Goal: Book appointment/travel/reservation

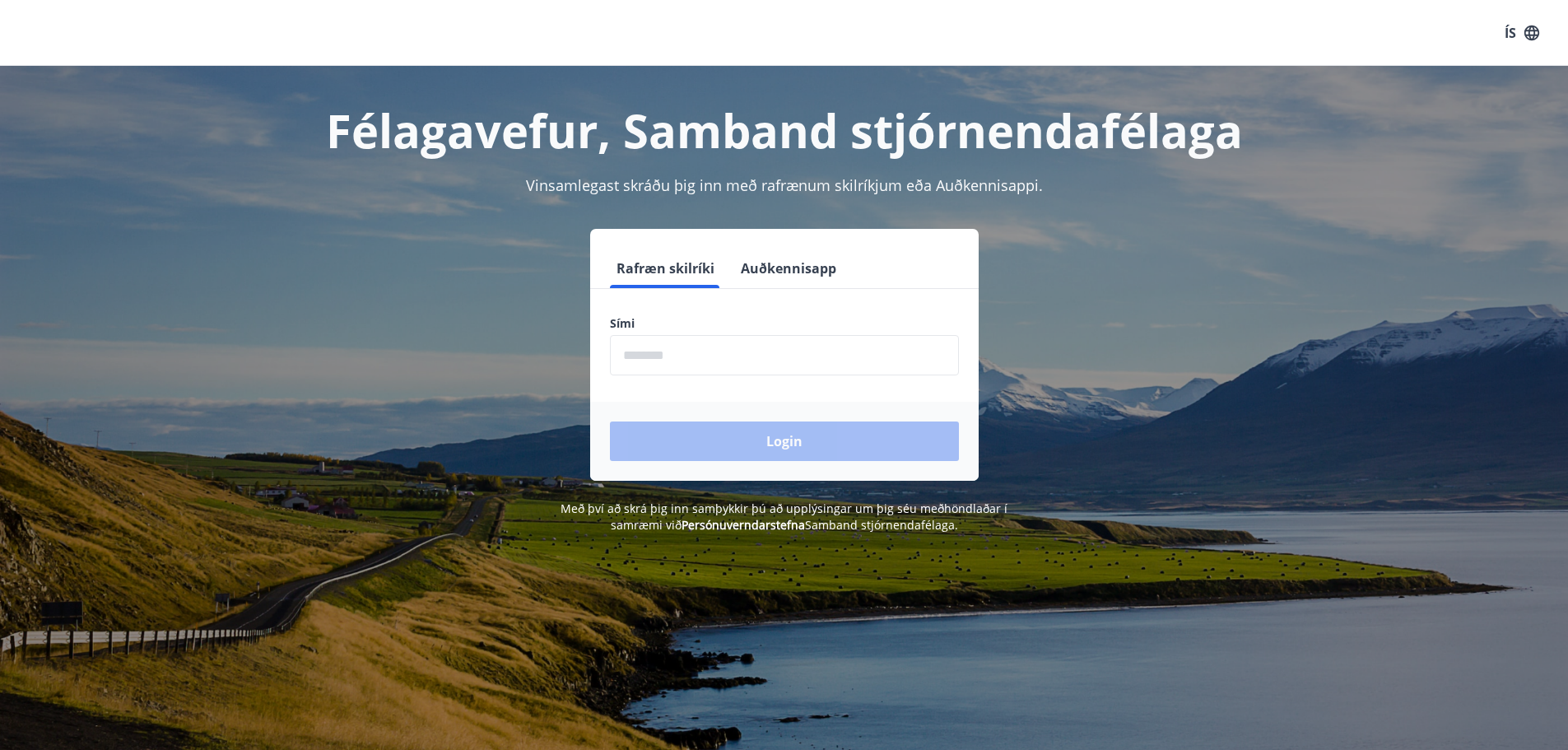
click at [700, 345] on input "phone" at bounding box center [784, 354] width 349 height 40
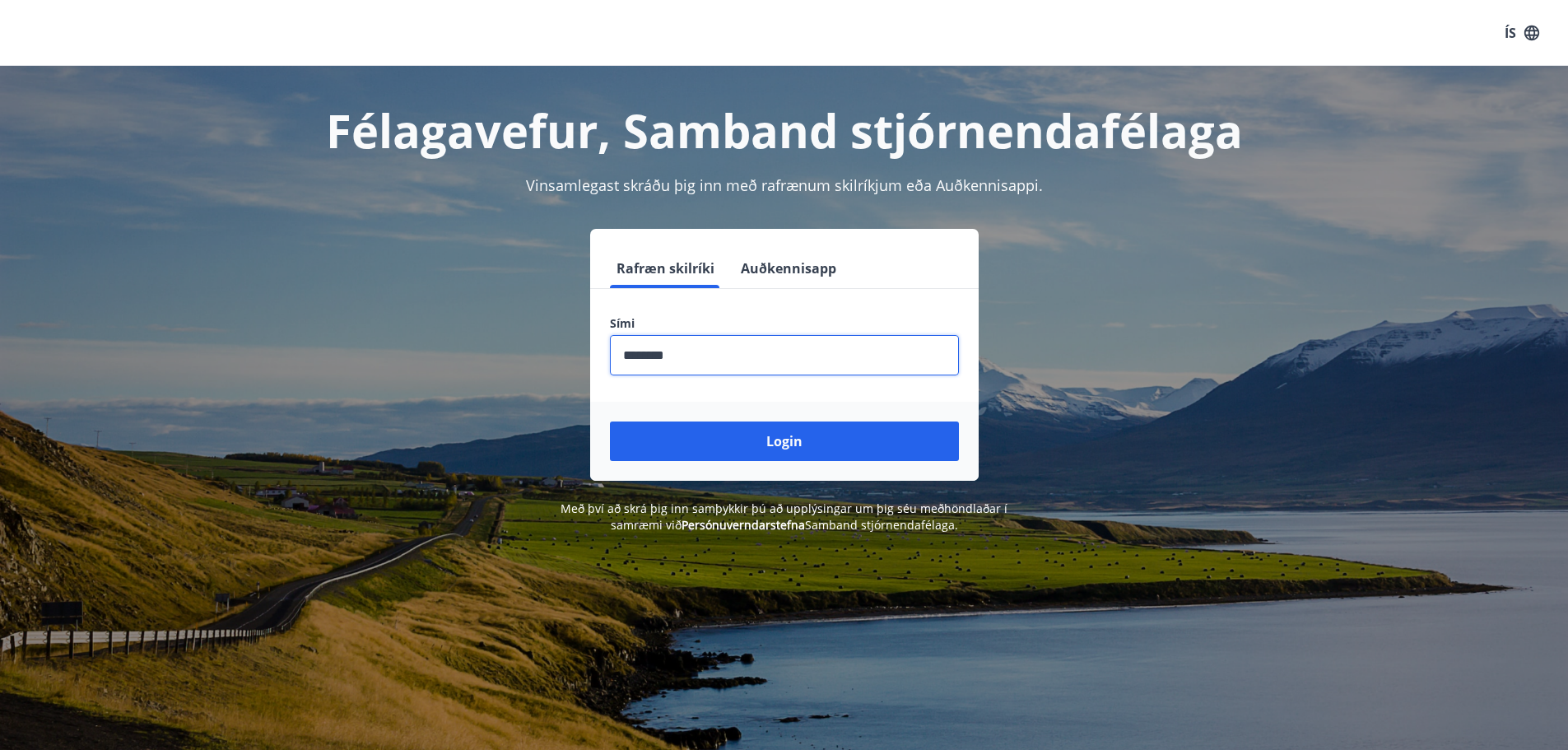
type input "********"
click at [610, 421] on button "Login" at bounding box center [784, 441] width 349 height 39
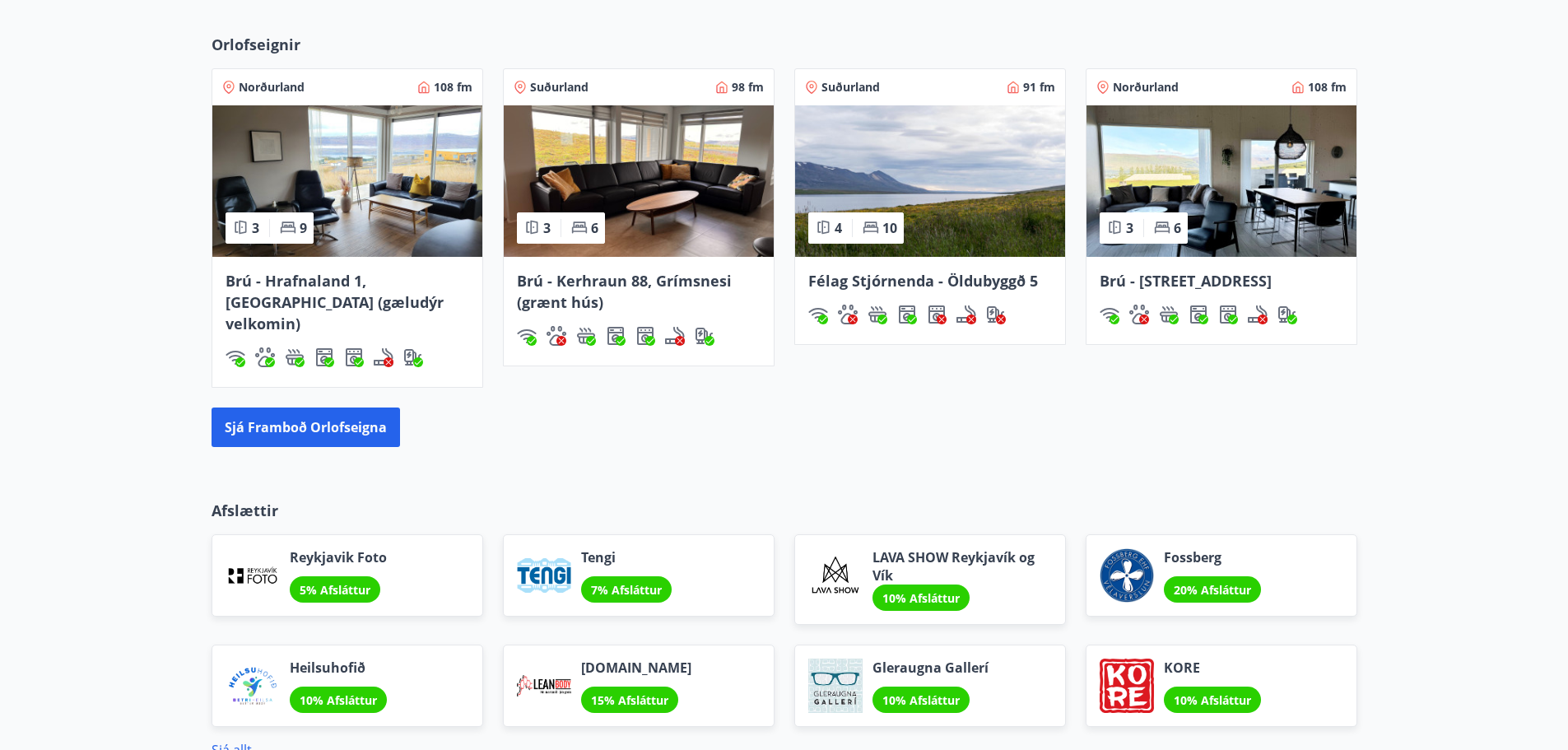
scroll to position [1152, 0]
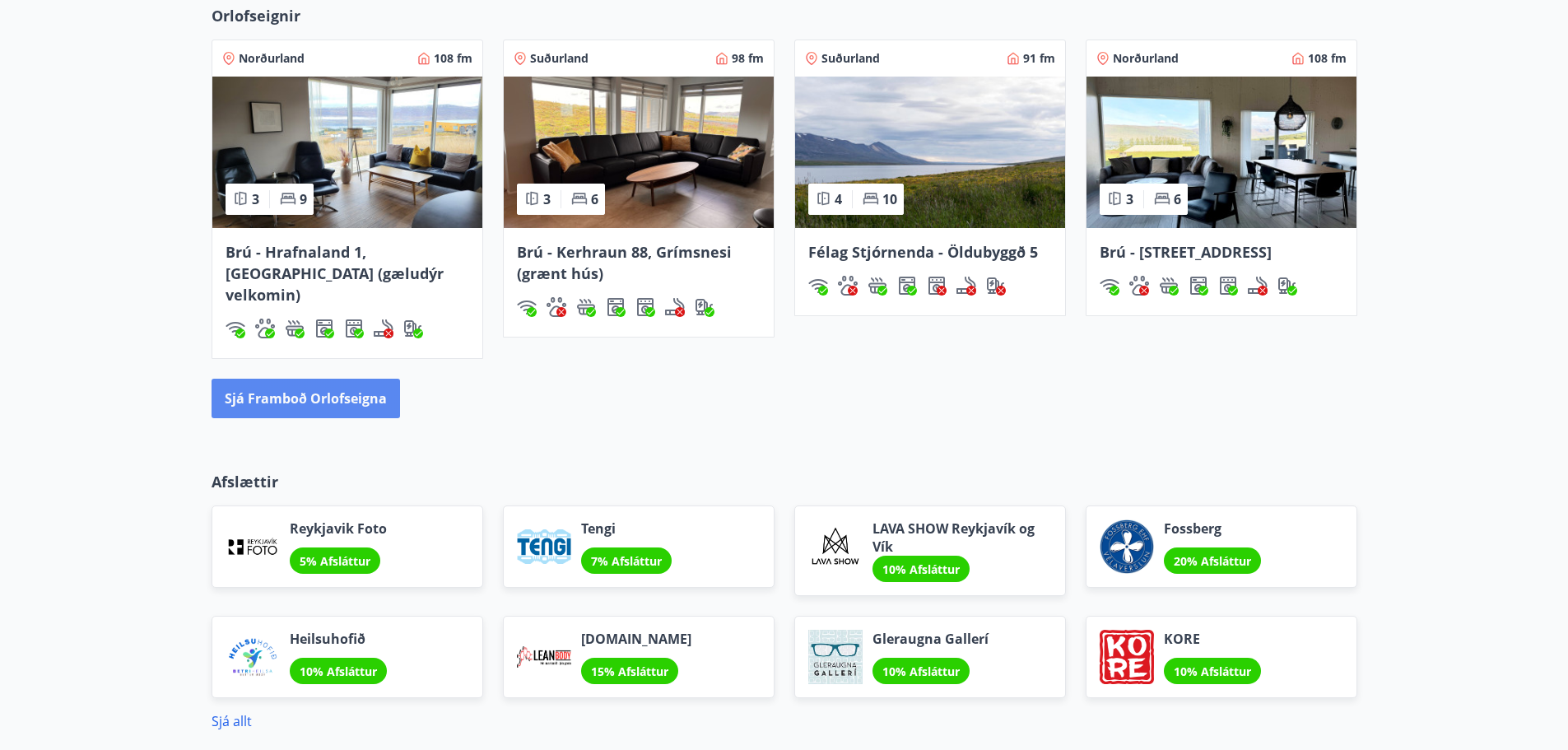
click at [325, 379] on button "Sjá framboð orlofseigna" at bounding box center [305, 399] width 188 height 39
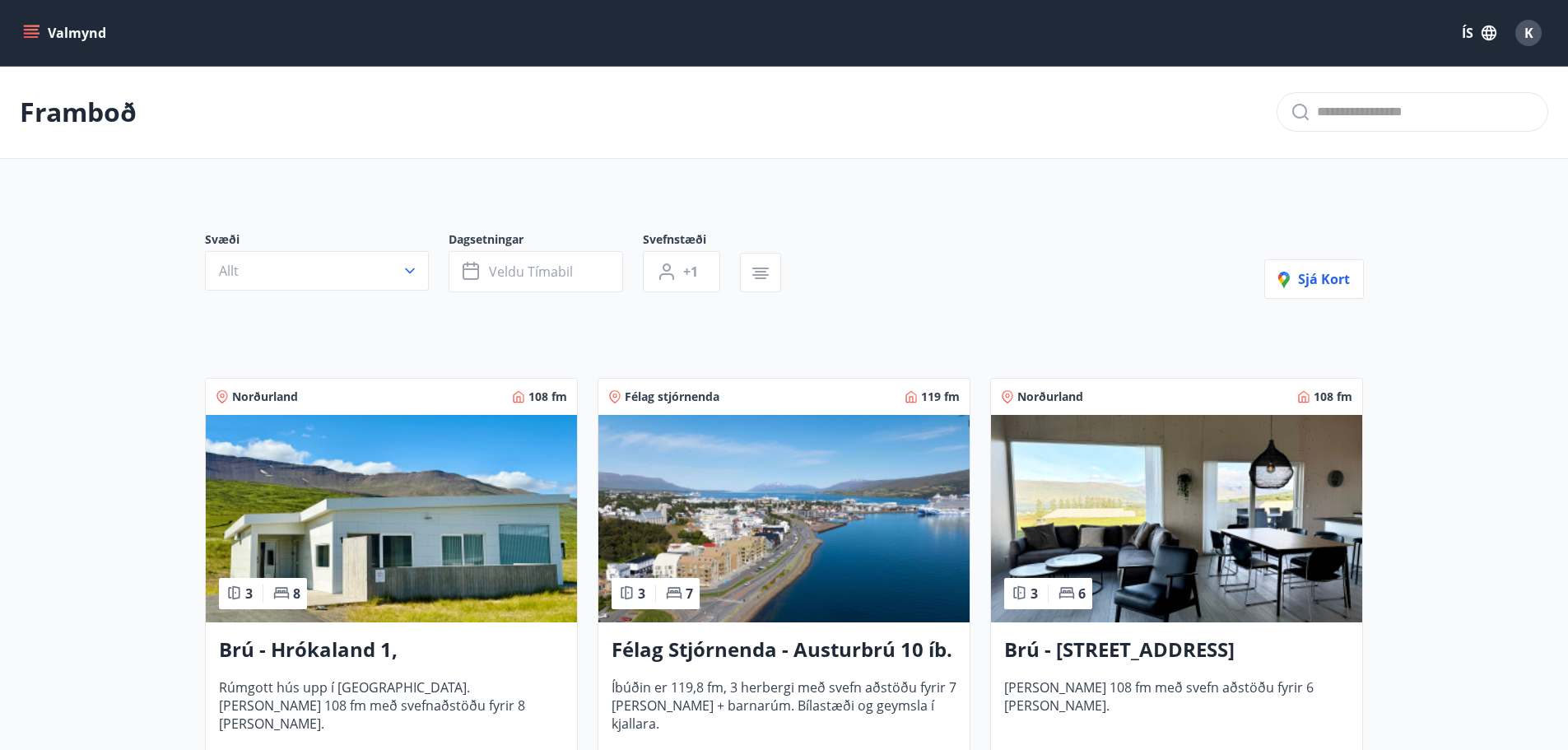
click at [388, 275] on button "Allt" at bounding box center [317, 270] width 224 height 39
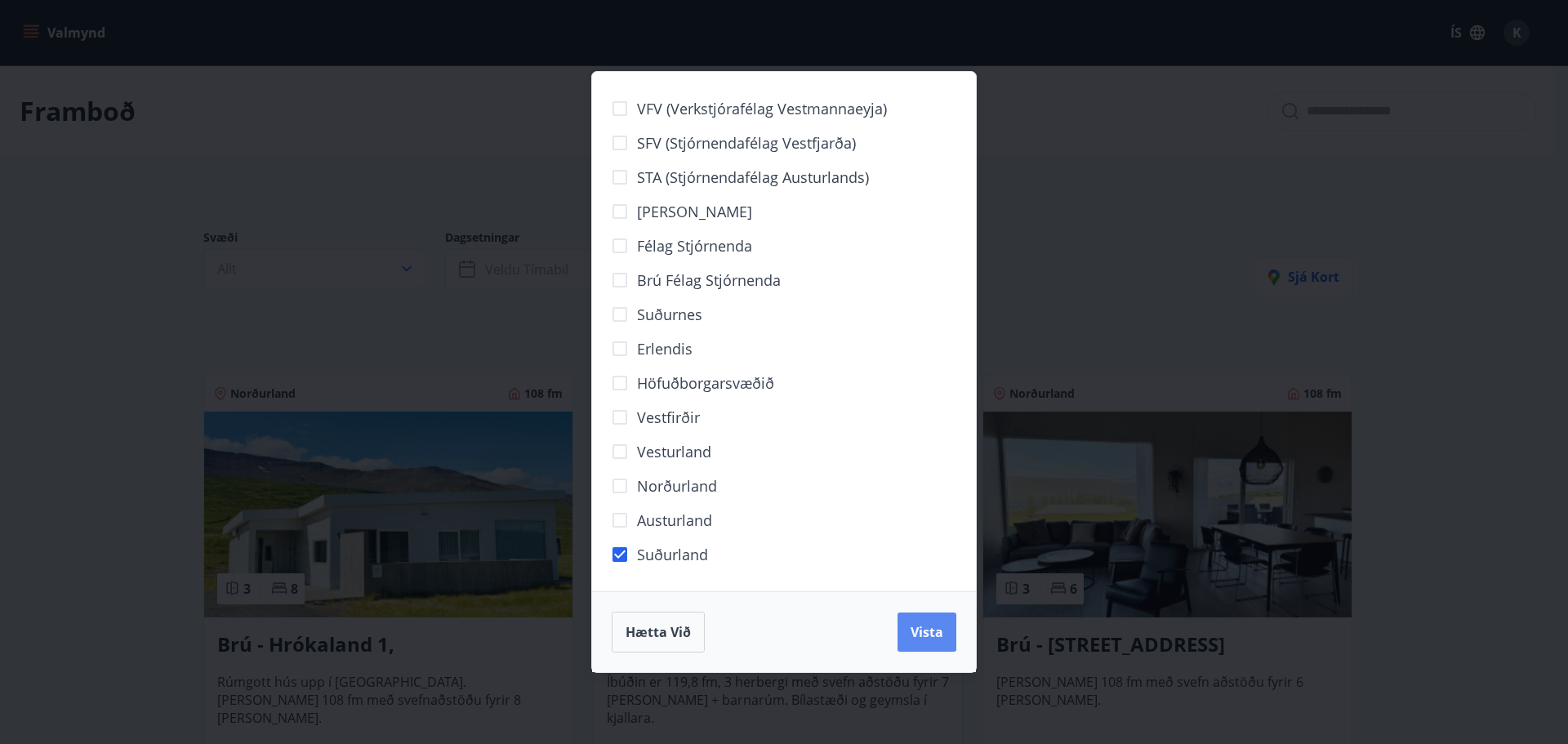
click at [924, 627] on span "Vista" at bounding box center [927, 631] width 32 height 18
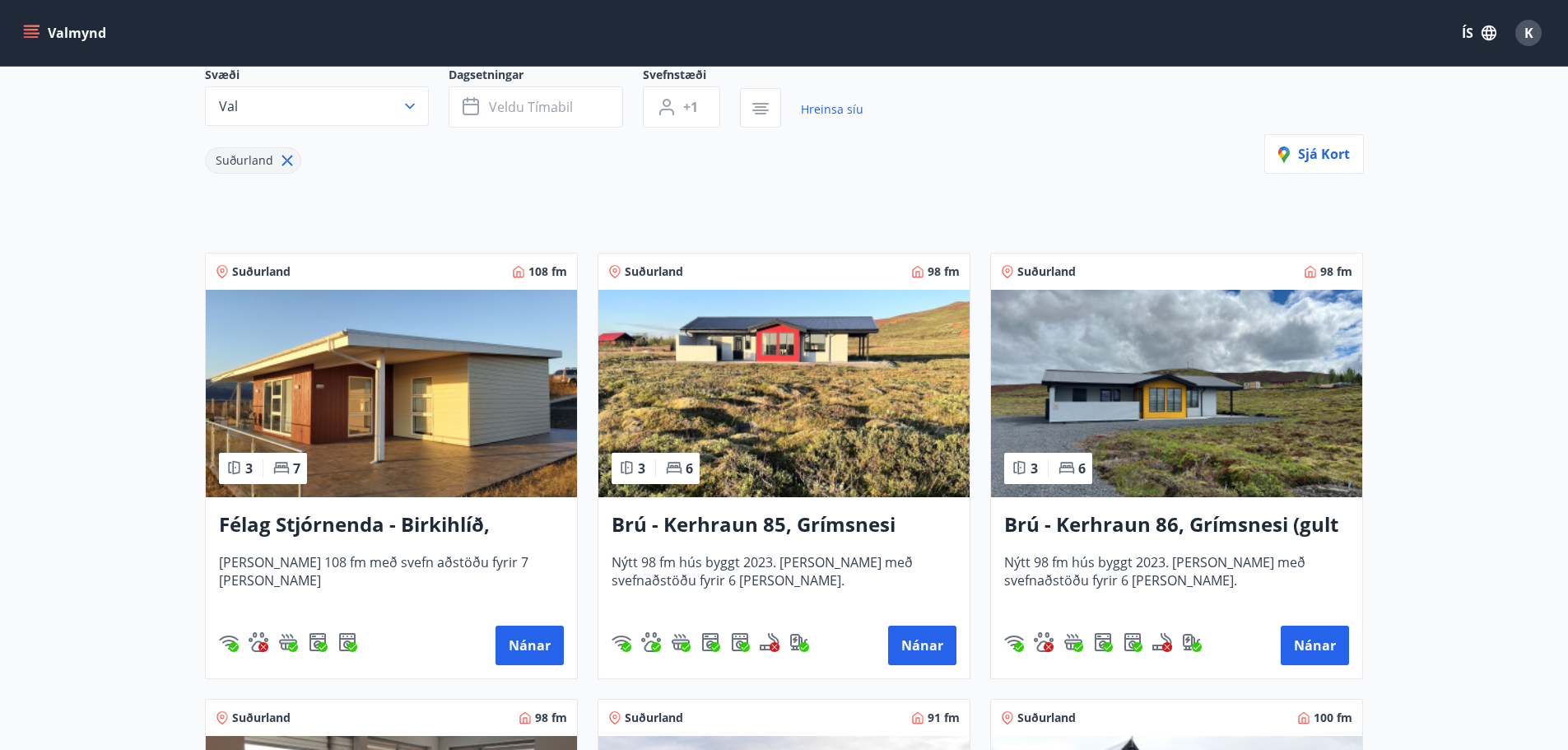
scroll to position [247, 0]
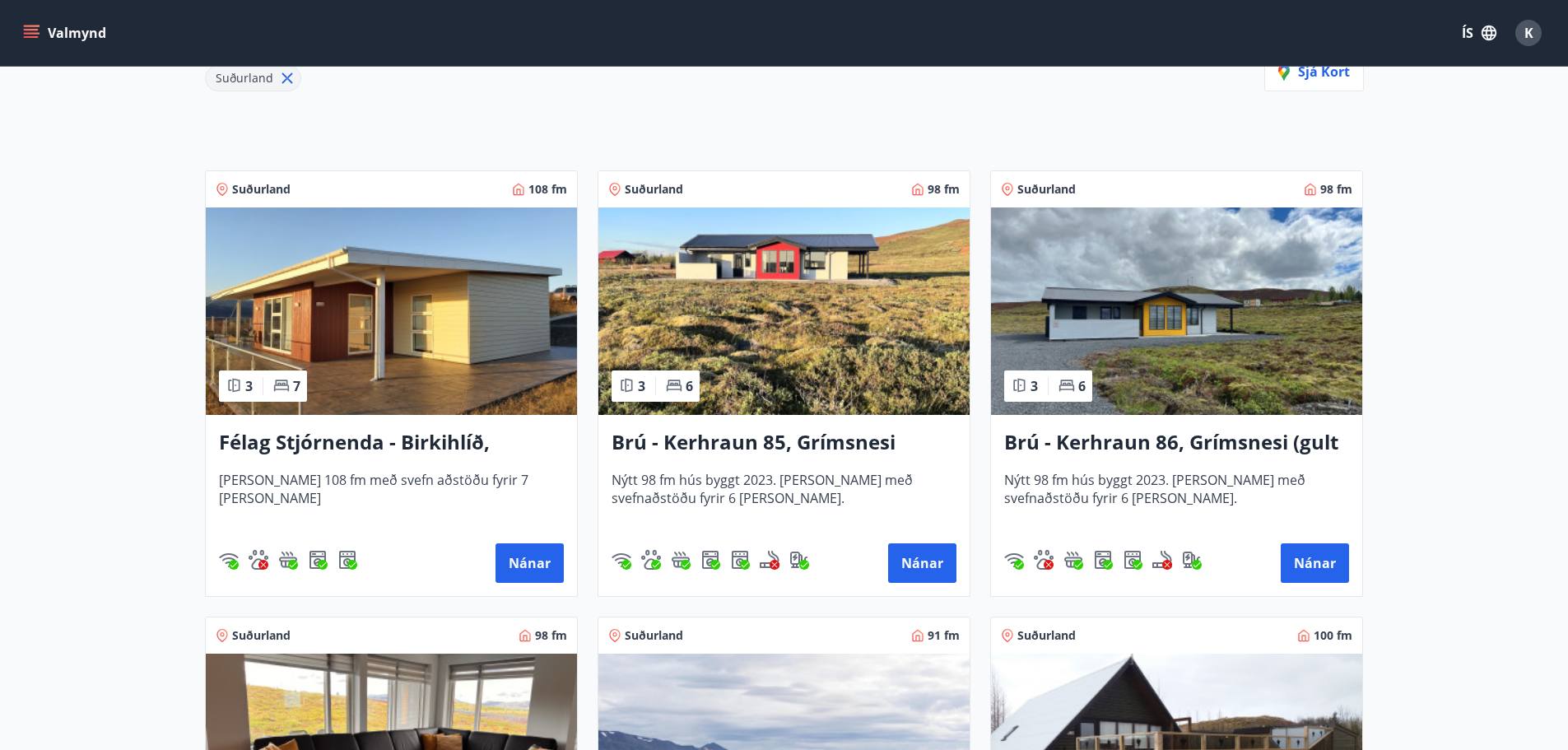
click at [426, 439] on h3 "Félag Stjórnenda - Birkihlíð, [GEOGRAPHIC_DATA]" at bounding box center [391, 443] width 344 height 30
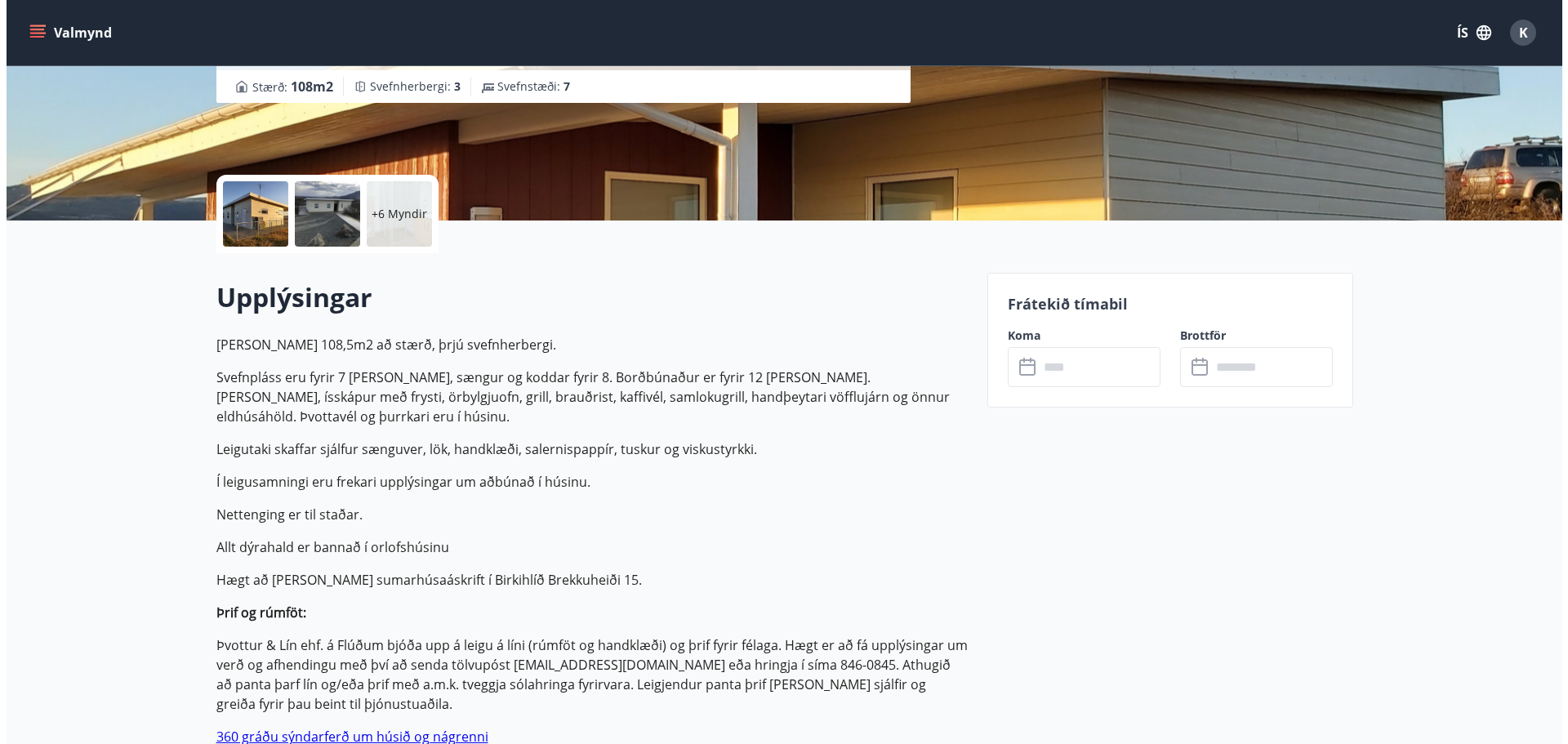
scroll to position [245, 0]
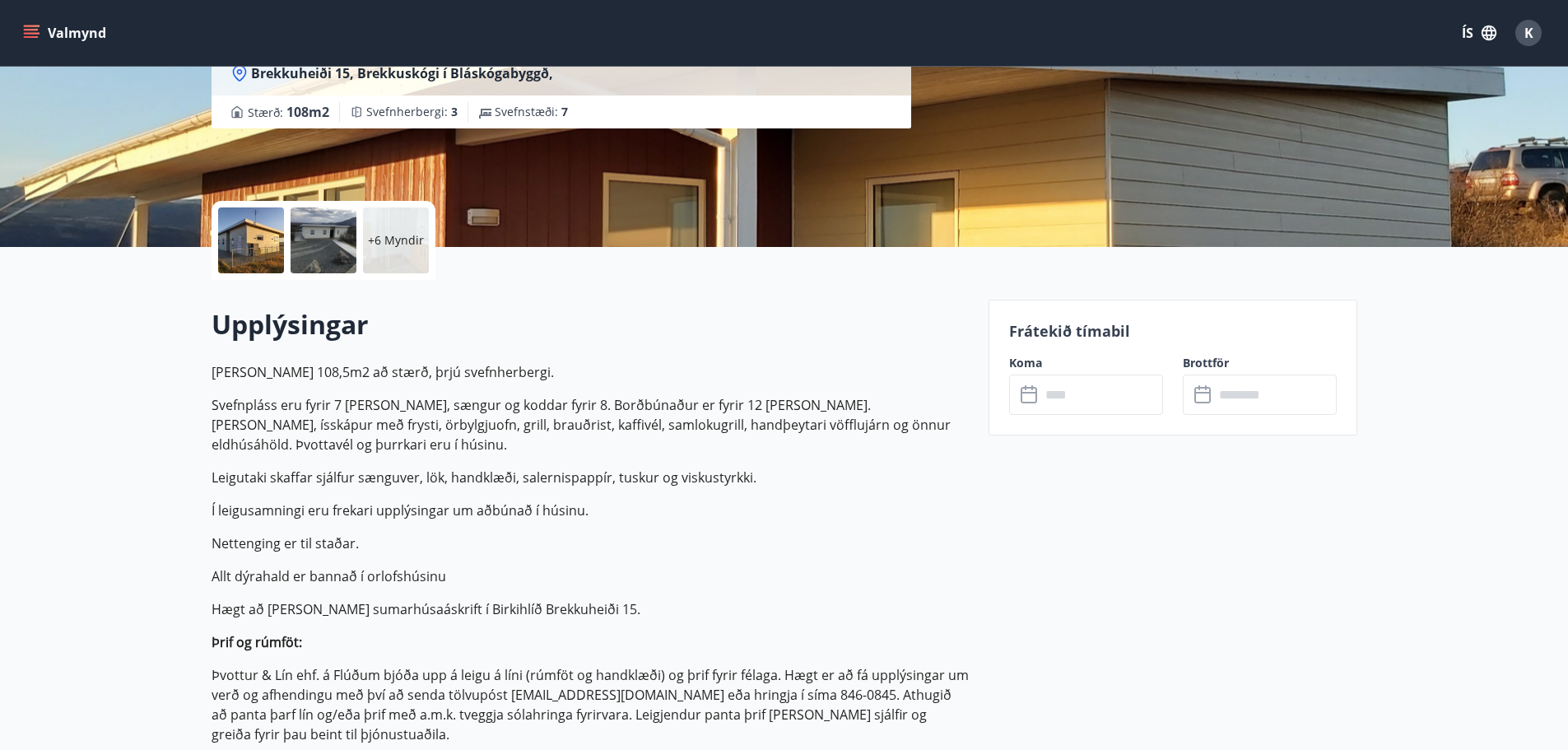
click at [398, 240] on p "+6 Myndir" at bounding box center [396, 240] width 56 height 17
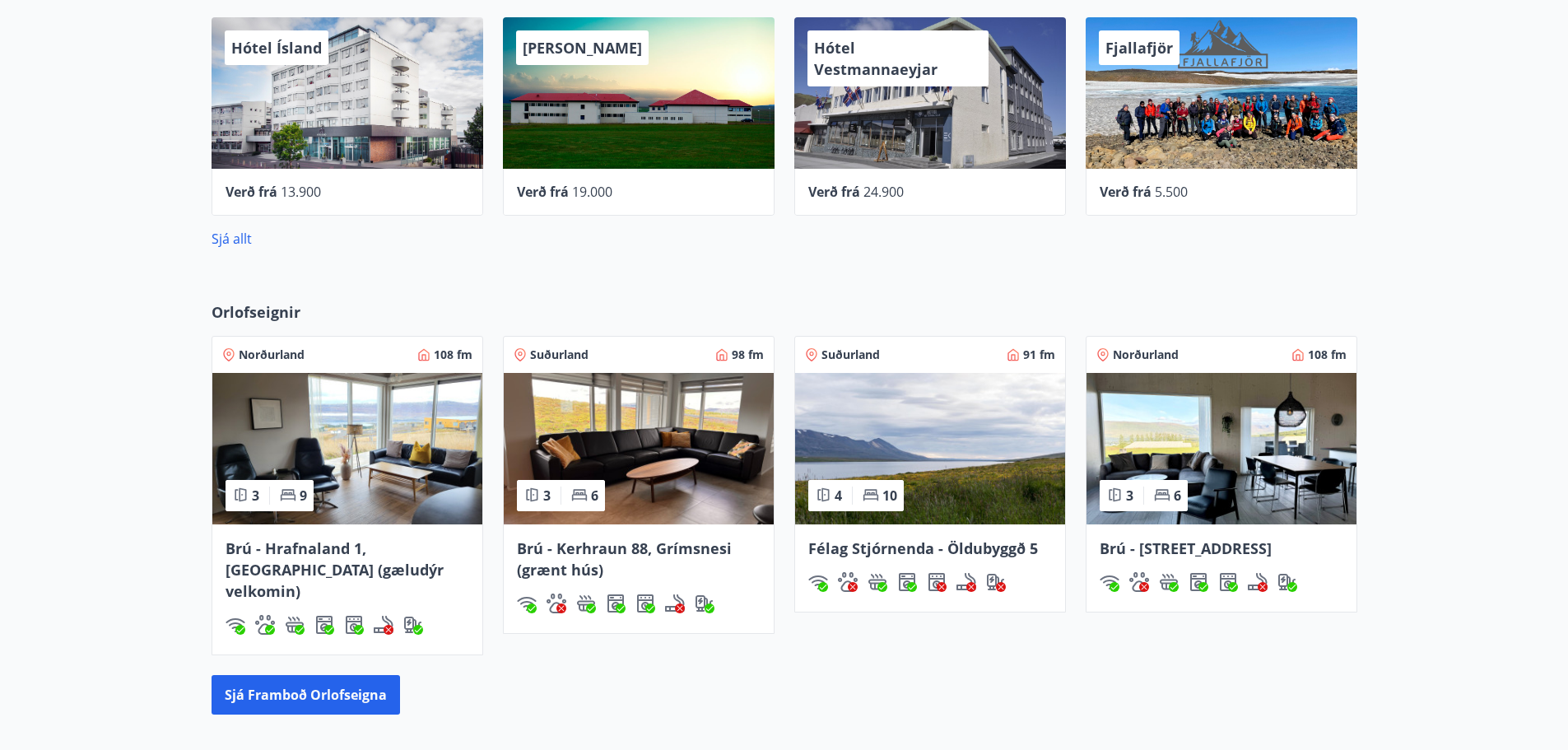
scroll to position [905, 0]
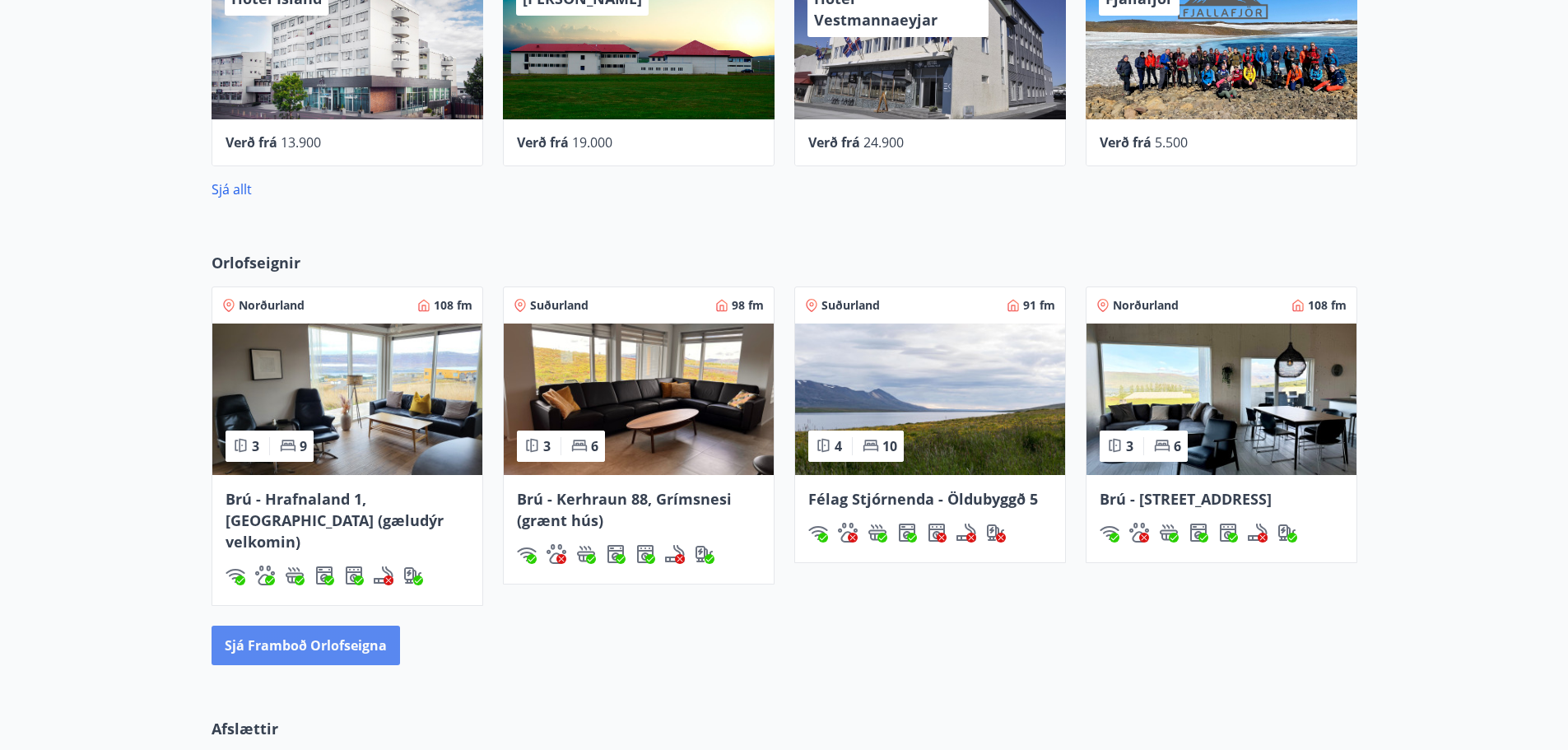
click at [338, 627] on button "Sjá framboð orlofseigna" at bounding box center [305, 645] width 188 height 39
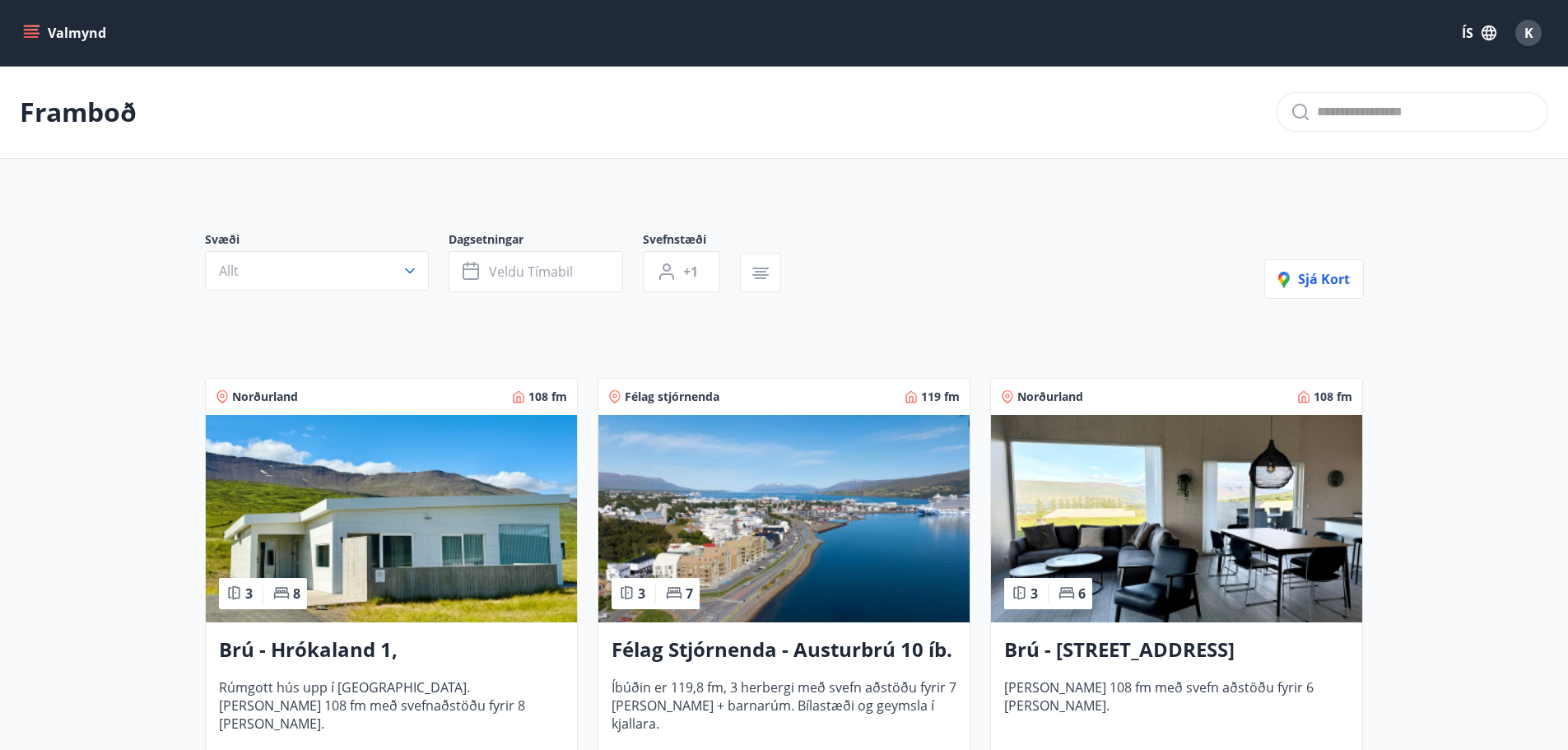
click at [402, 271] on icon "button" at bounding box center [410, 270] width 17 height 17
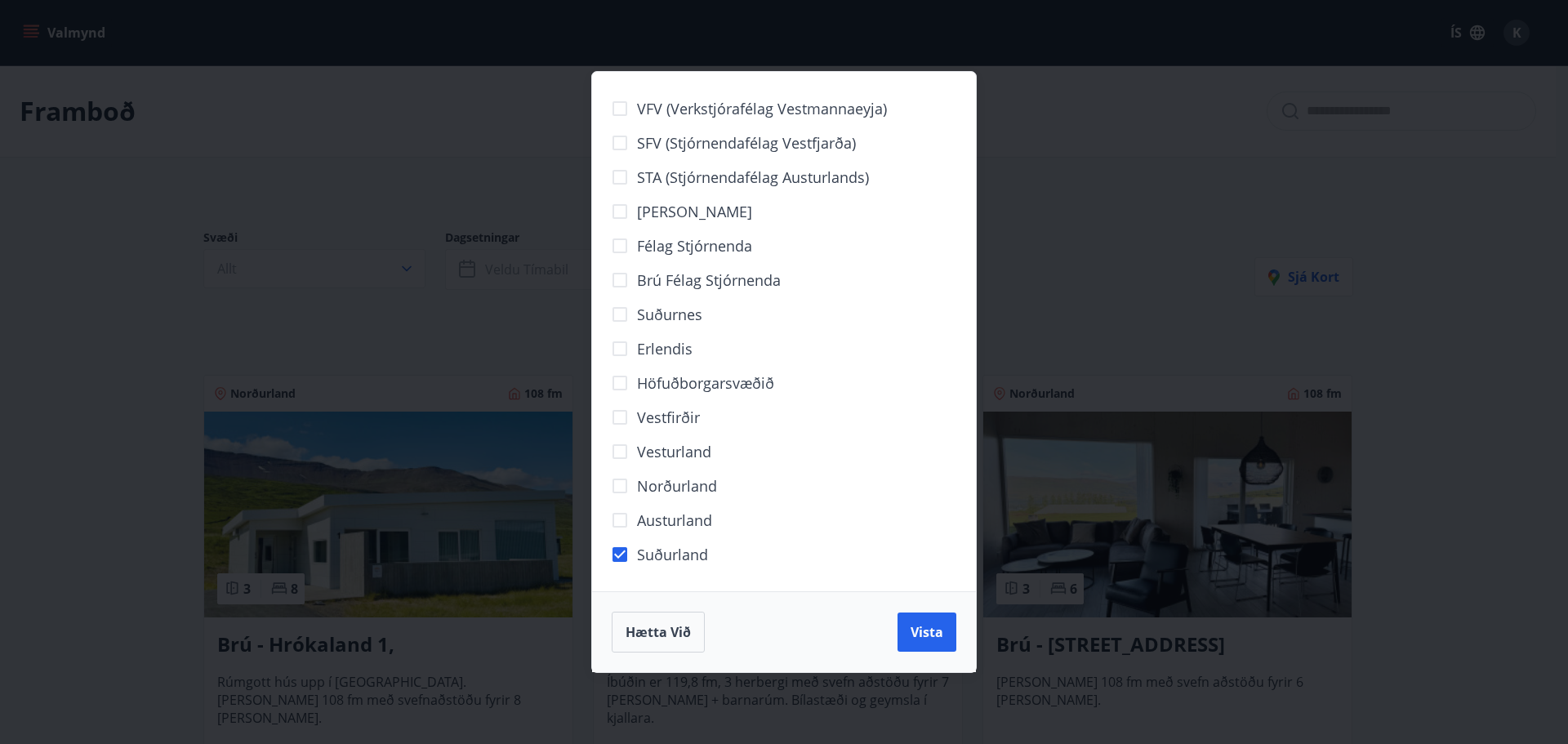
click at [914, 628] on span "Vista" at bounding box center [927, 631] width 32 height 18
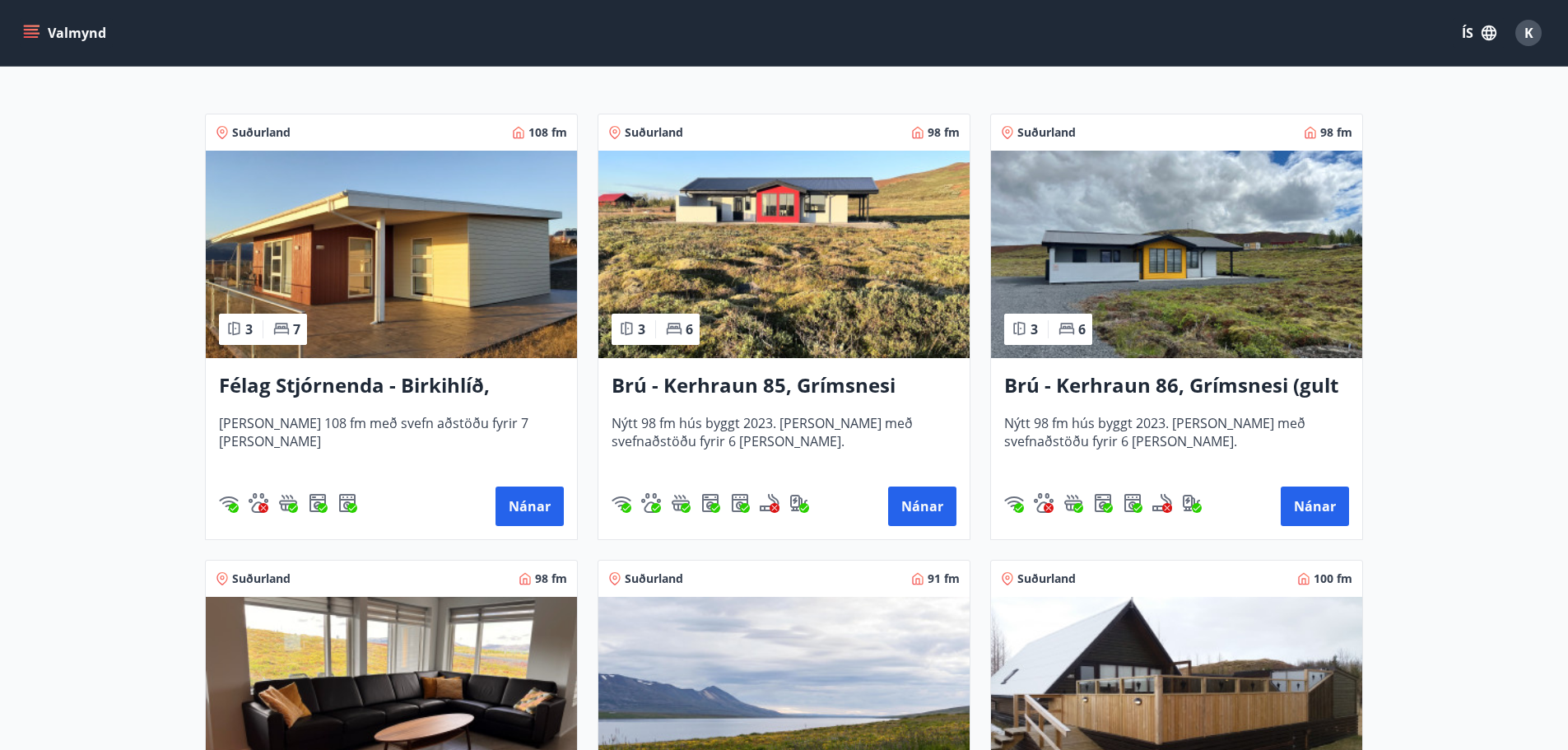
scroll to position [330, 0]
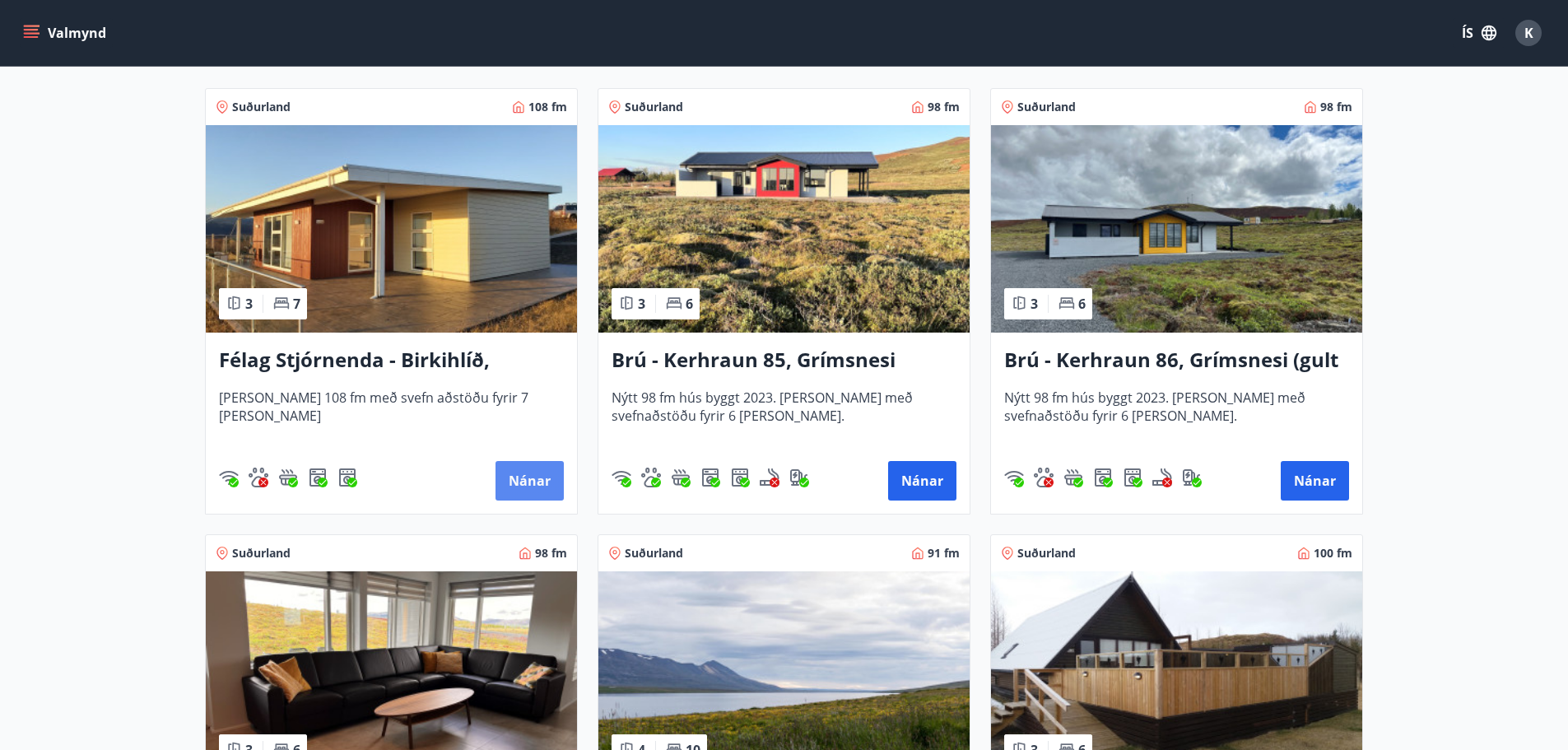
click at [533, 476] on button "Nánar" at bounding box center [529, 481] width 68 height 39
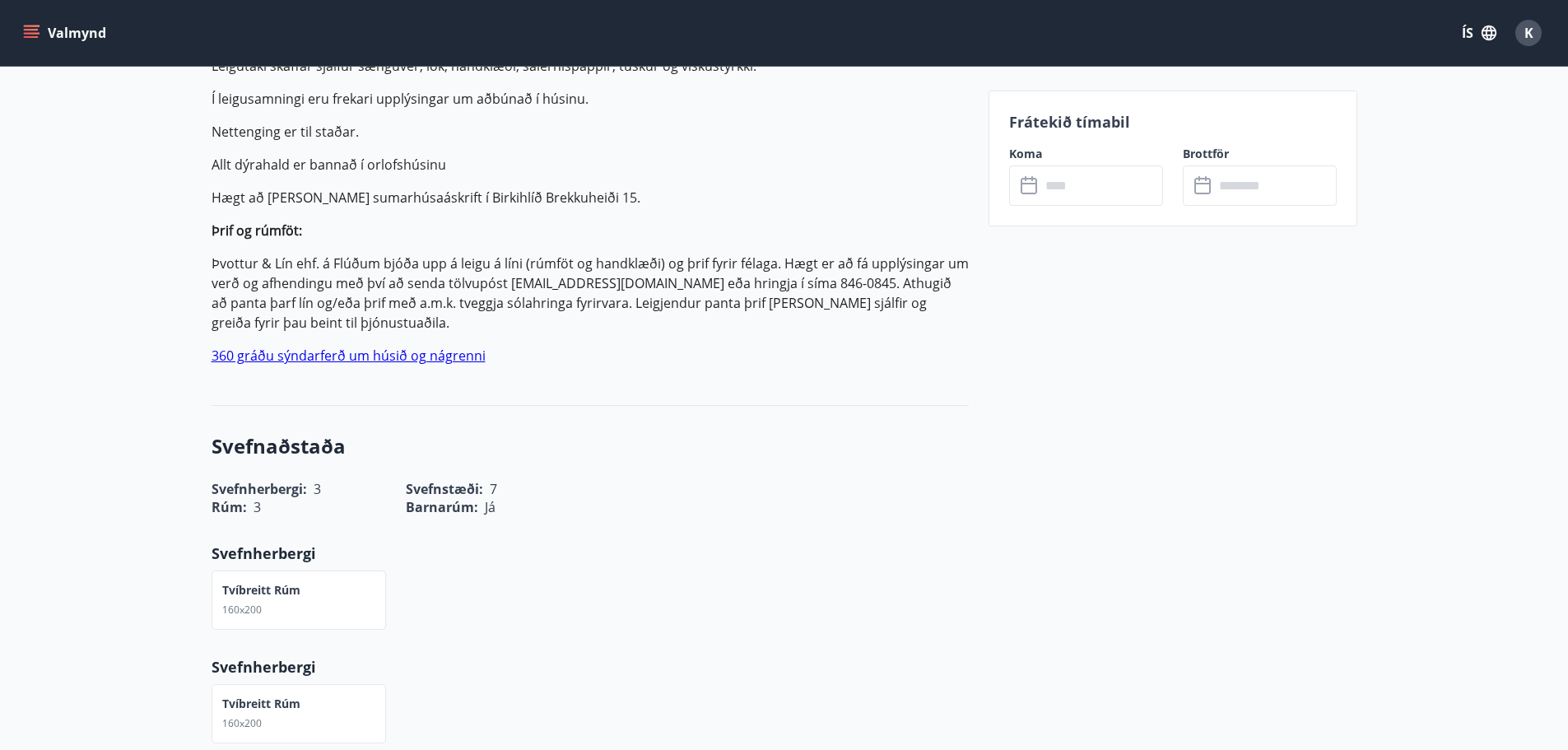
scroll to position [740, 0]
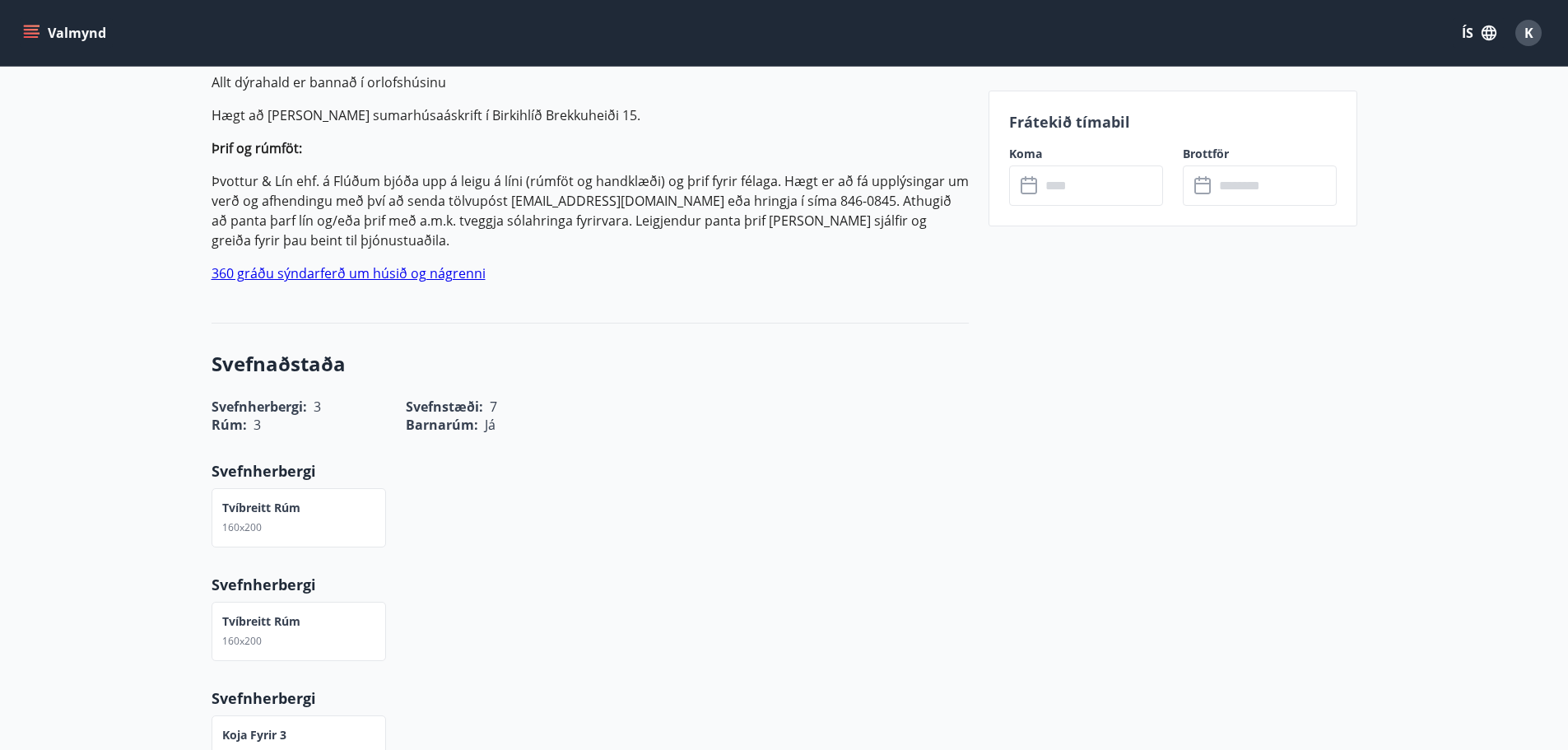
click at [420, 266] on link "360 gráðu sýndarferð um húsið og nágrenni" at bounding box center [348, 273] width 274 height 18
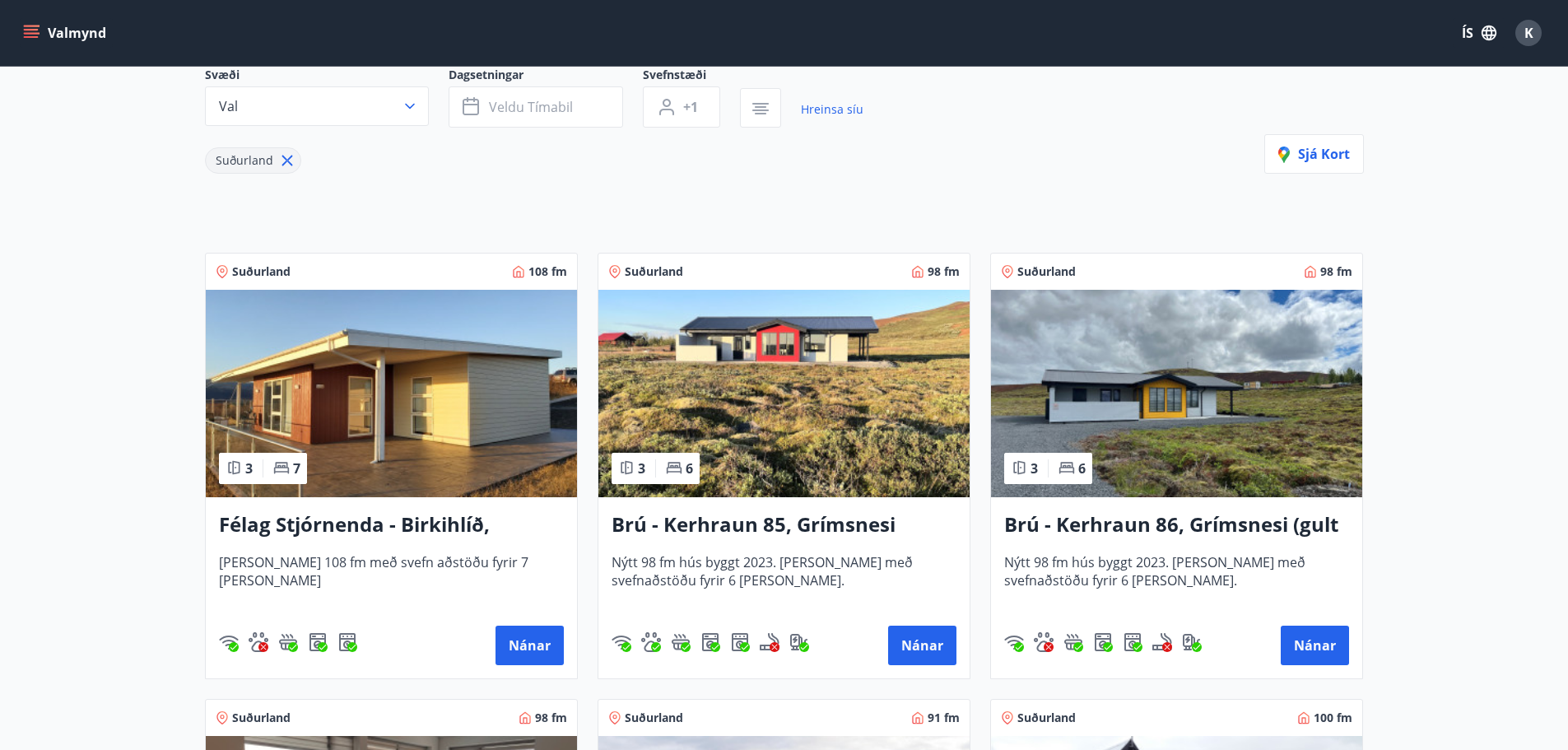
click at [339, 525] on h3 "Félag Stjórnenda - Birkihlíð, [GEOGRAPHIC_DATA]" at bounding box center [391, 525] width 344 height 30
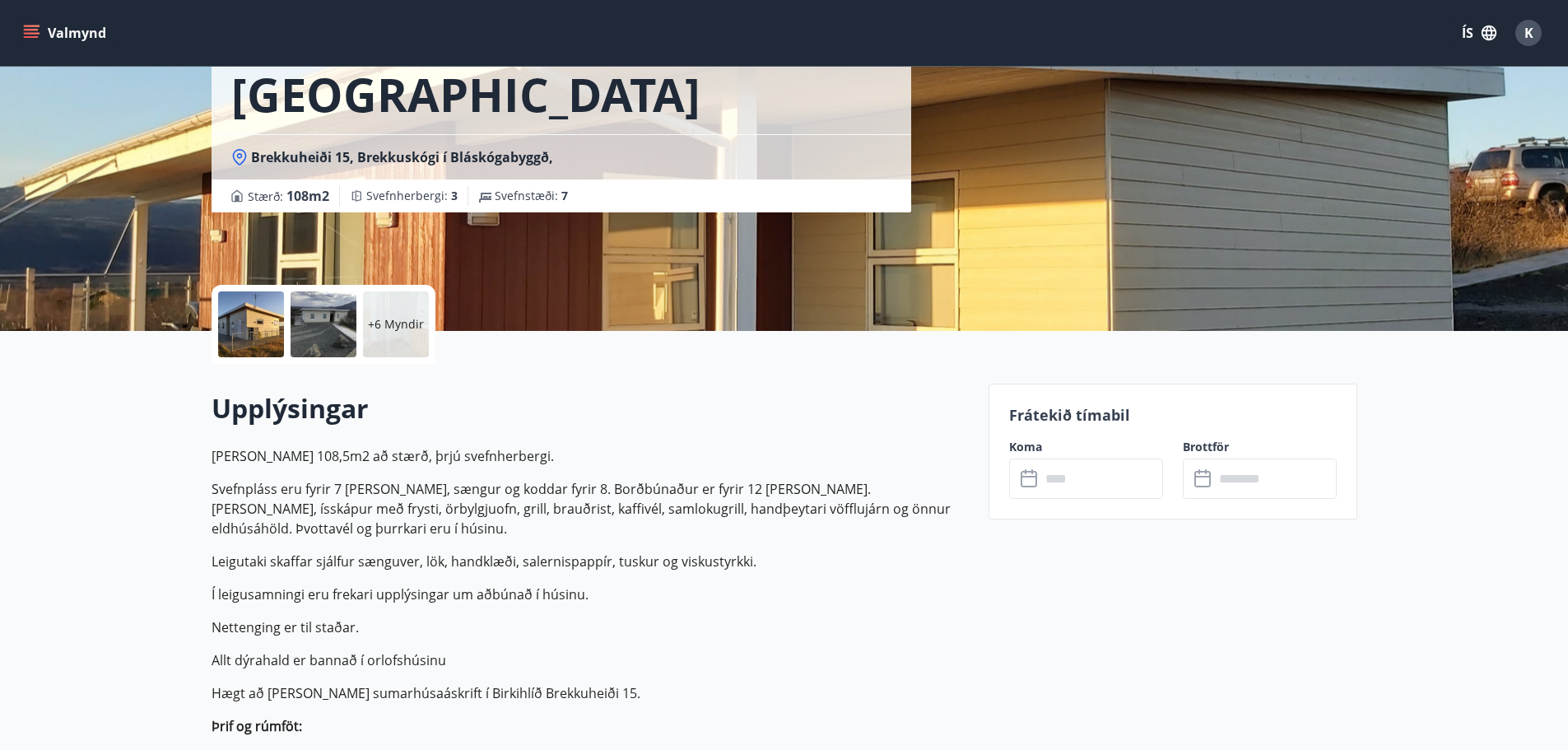
scroll to position [165, 0]
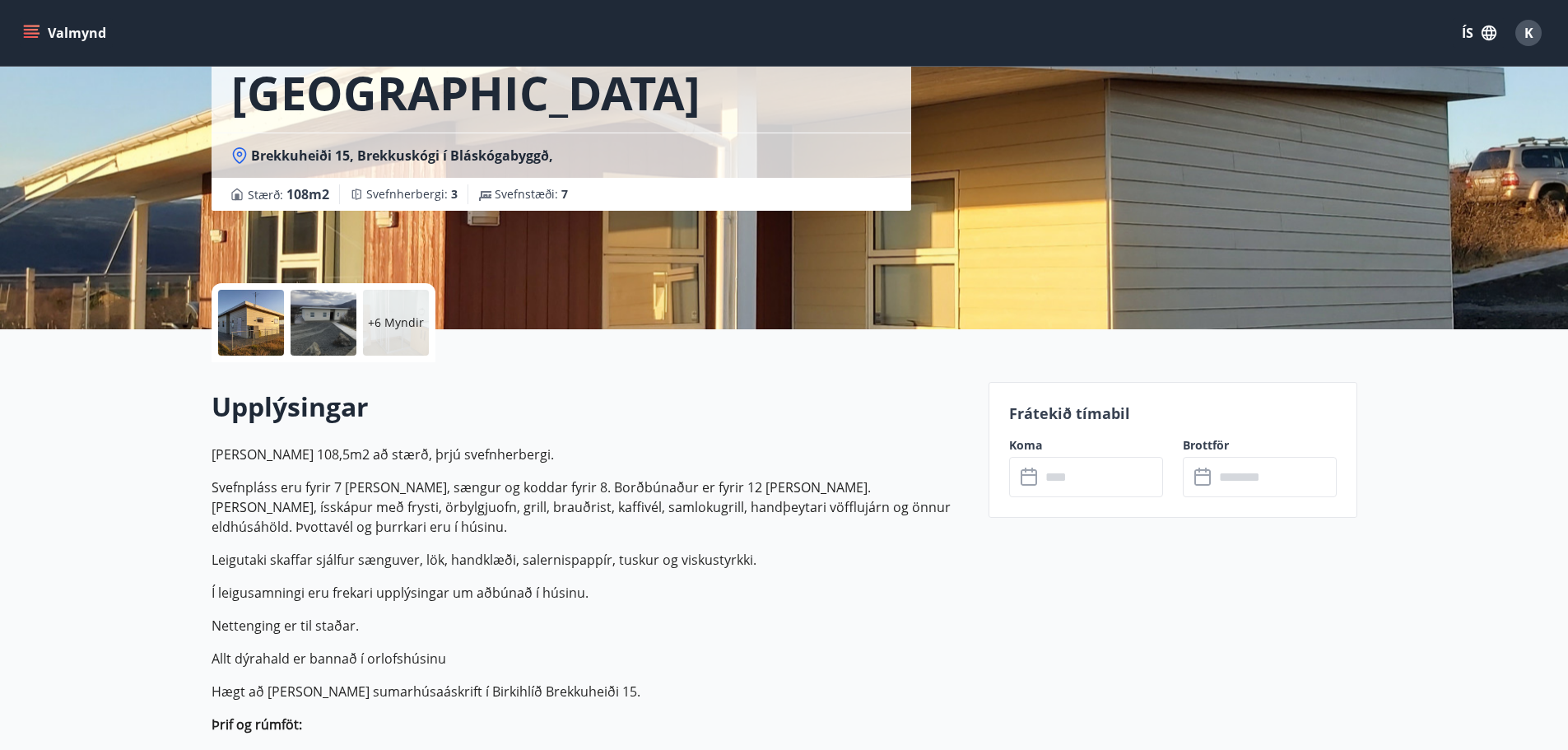
click at [1052, 476] on input "text" at bounding box center [1101, 477] width 122 height 40
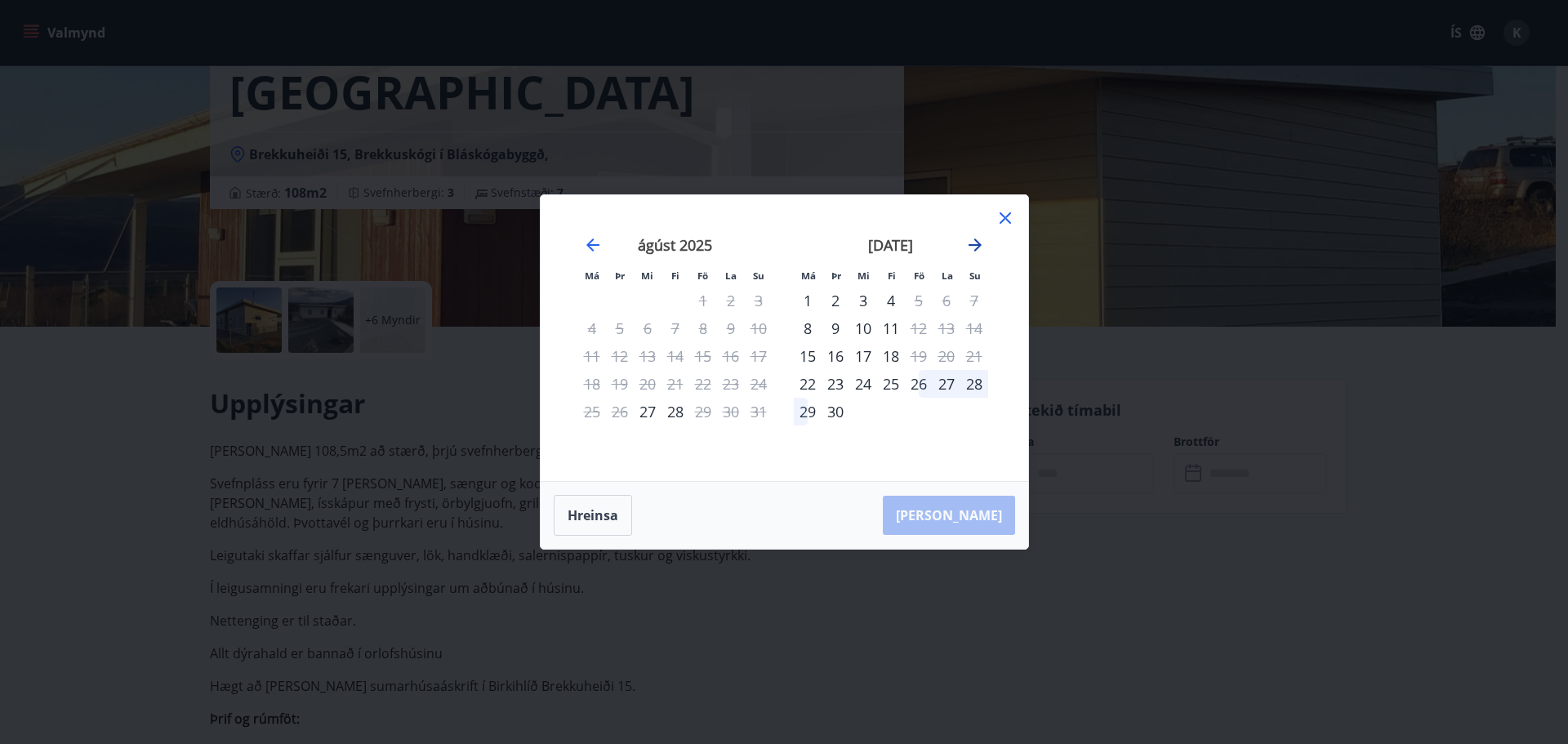
click at [973, 251] on icon "Move forward to switch to the next month." at bounding box center [975, 245] width 20 height 20
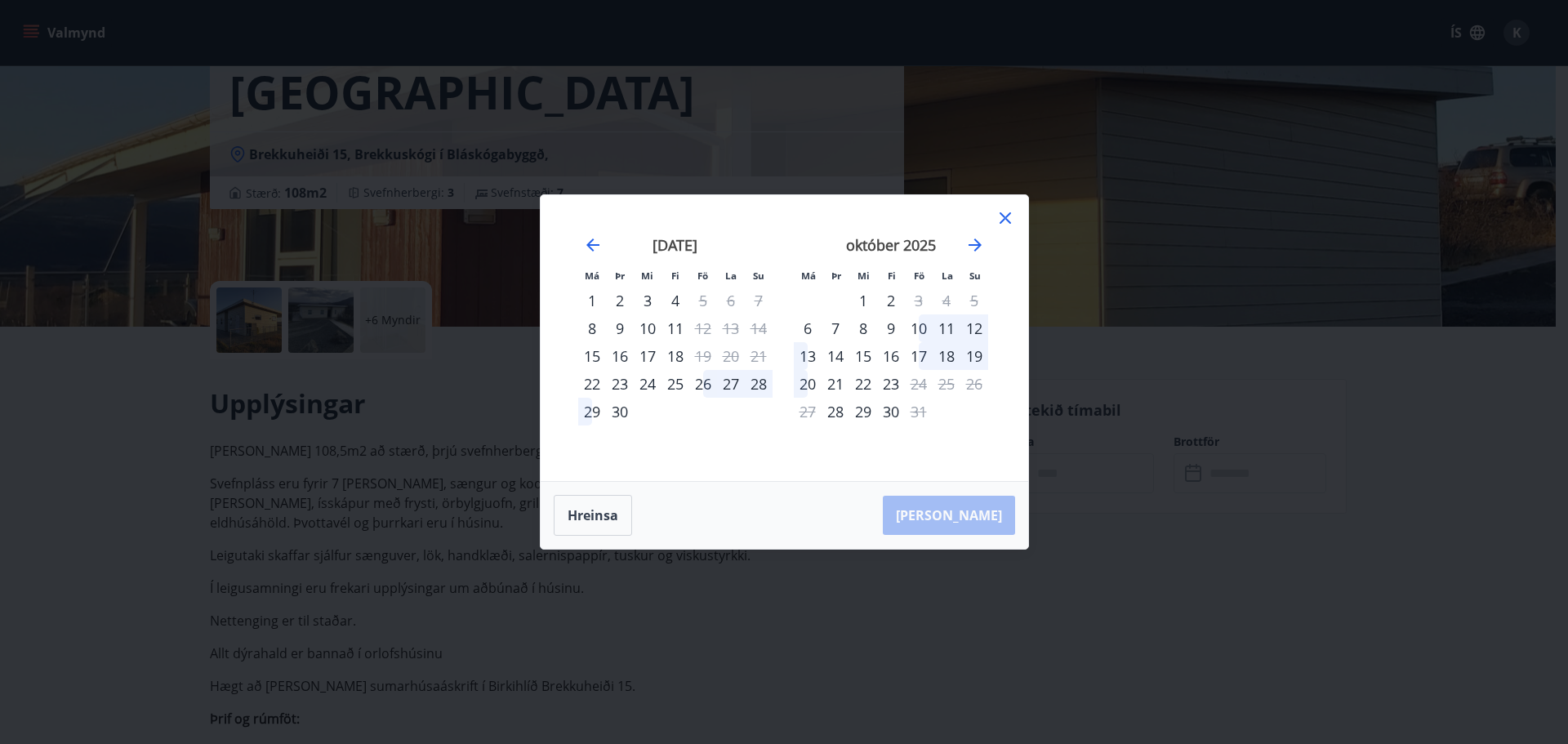
click at [676, 389] on div "25" at bounding box center [675, 384] width 27 height 27
click at [589, 417] on div "29" at bounding box center [592, 411] width 27 height 27
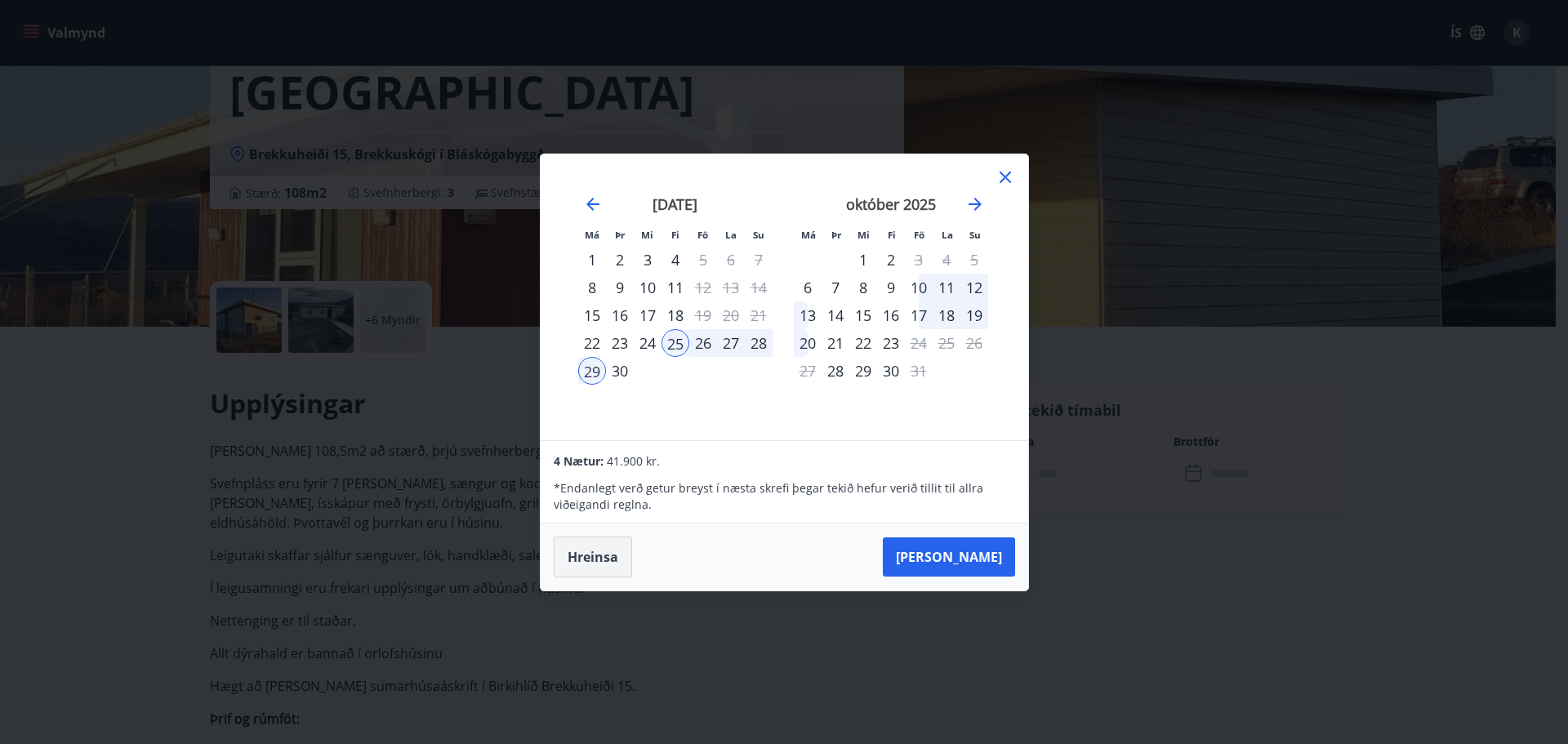
click at [599, 568] on button "Hreinsa" at bounding box center [593, 557] width 78 height 41
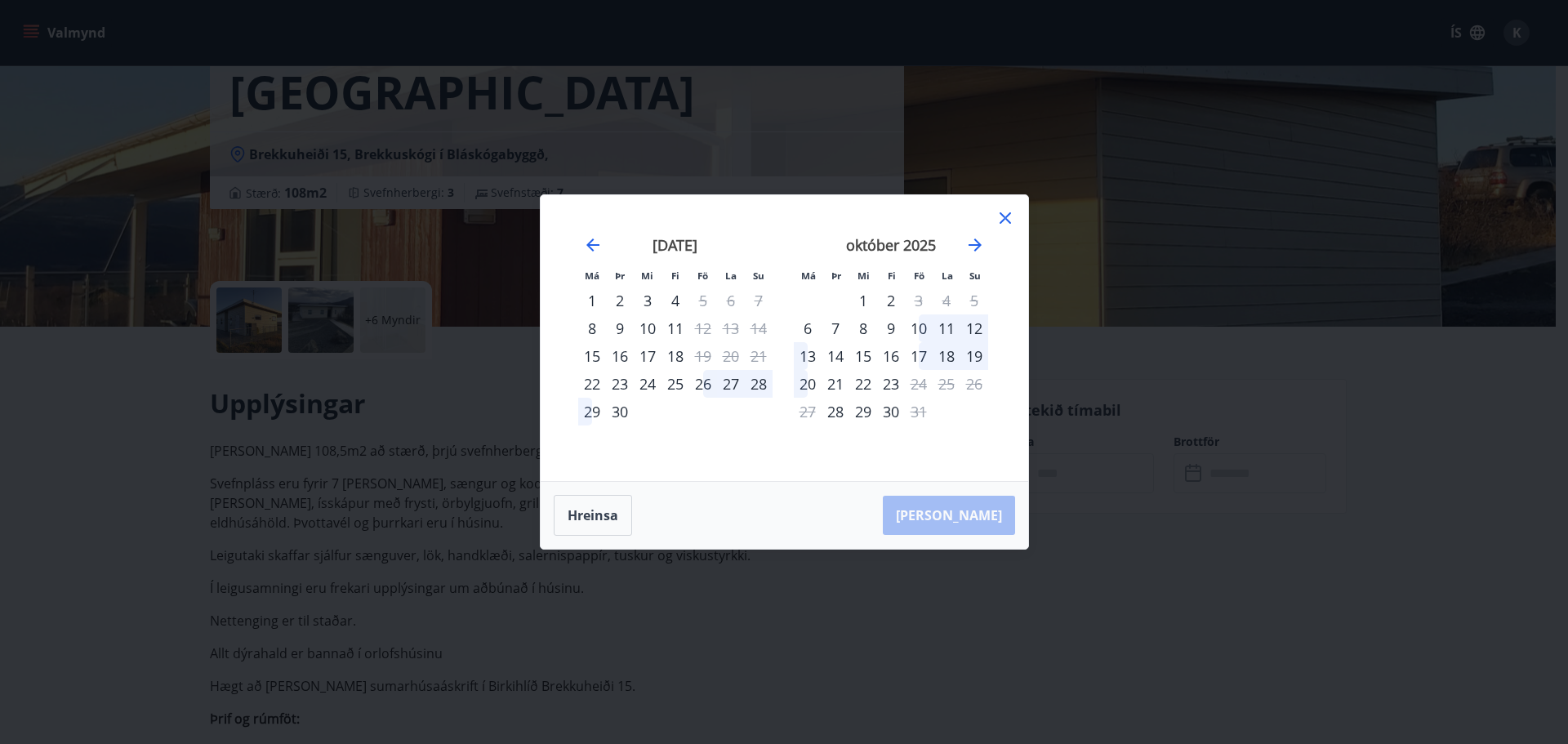
click at [1008, 218] on icon at bounding box center [1005, 218] width 20 height 20
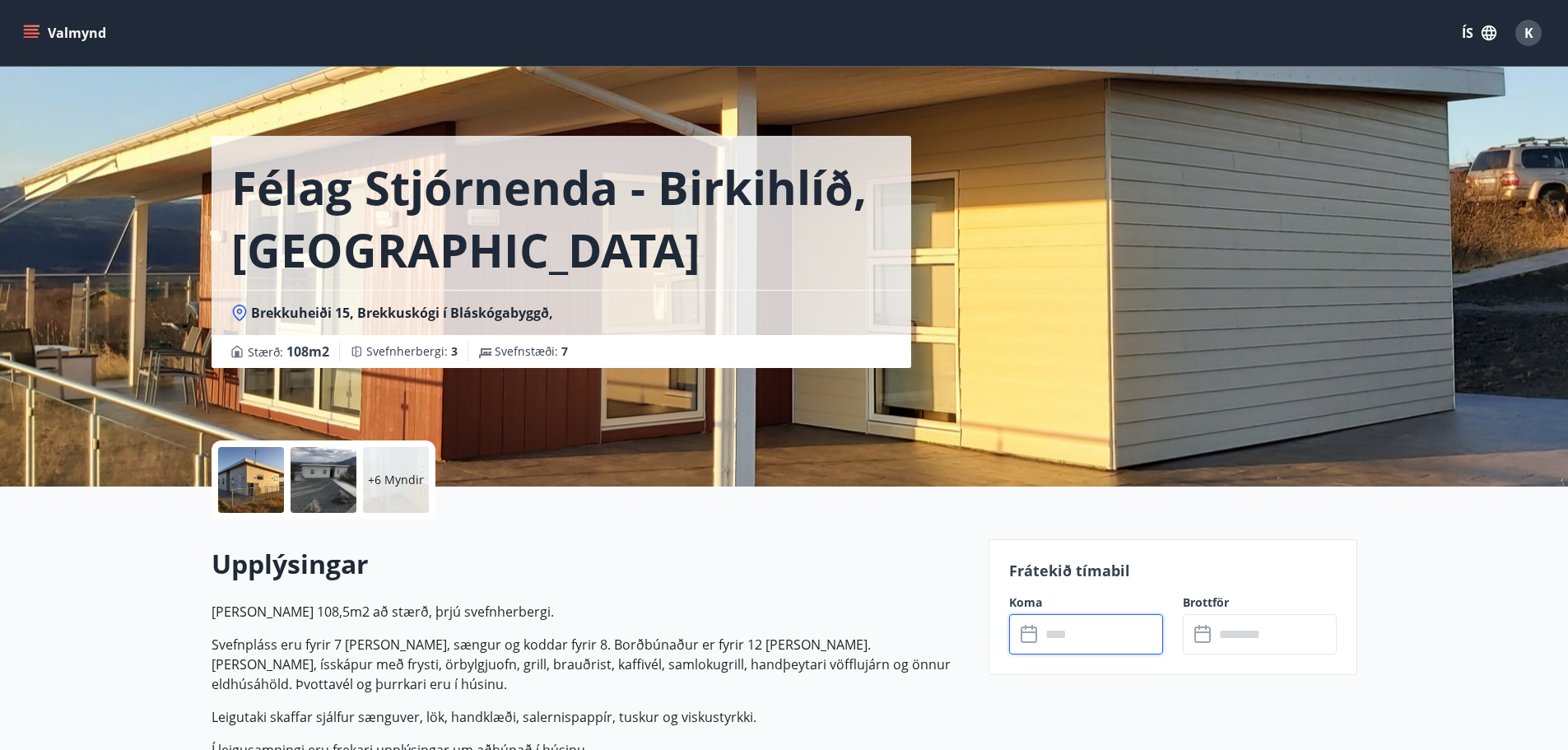
scroll to position [0, 0]
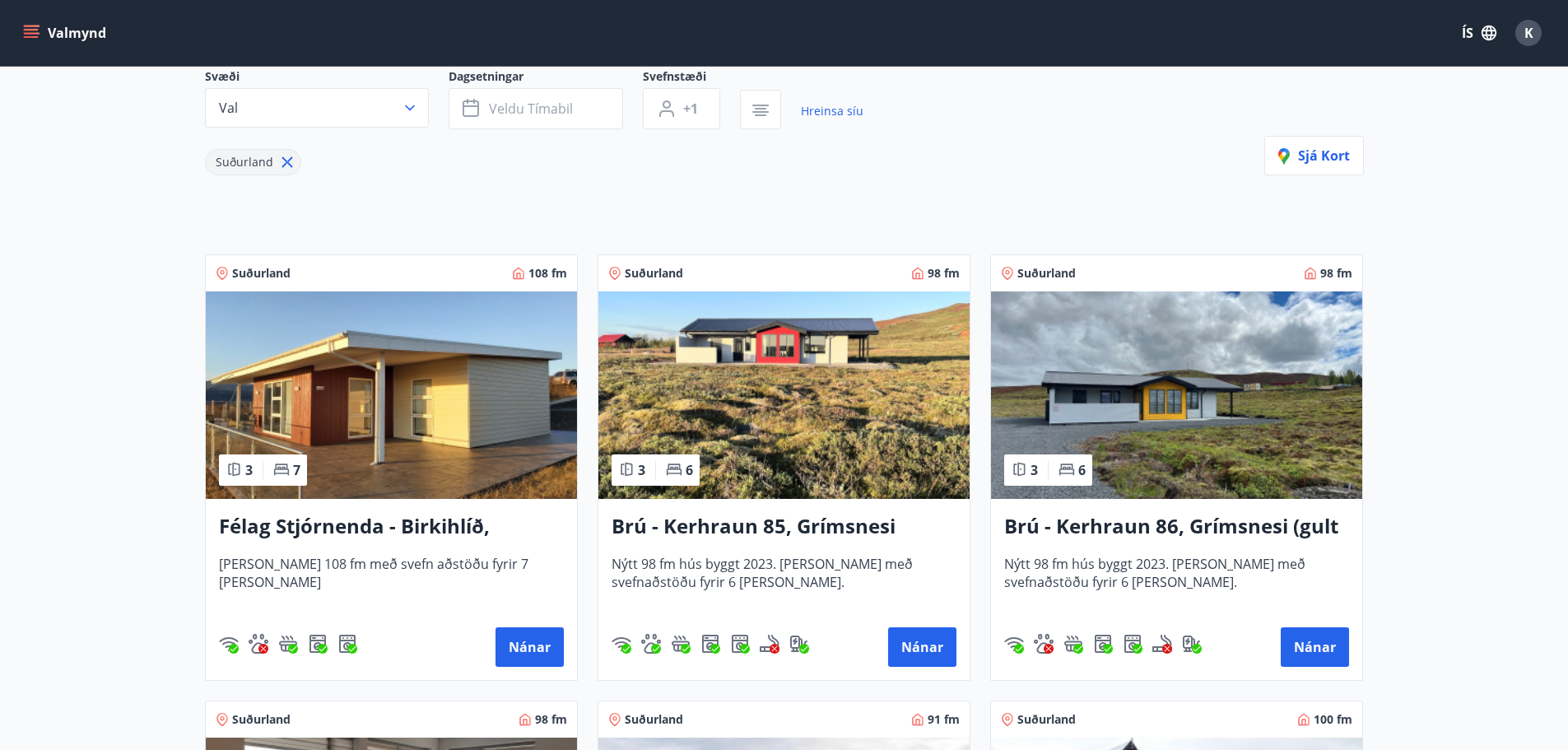
scroll to position [165, 0]
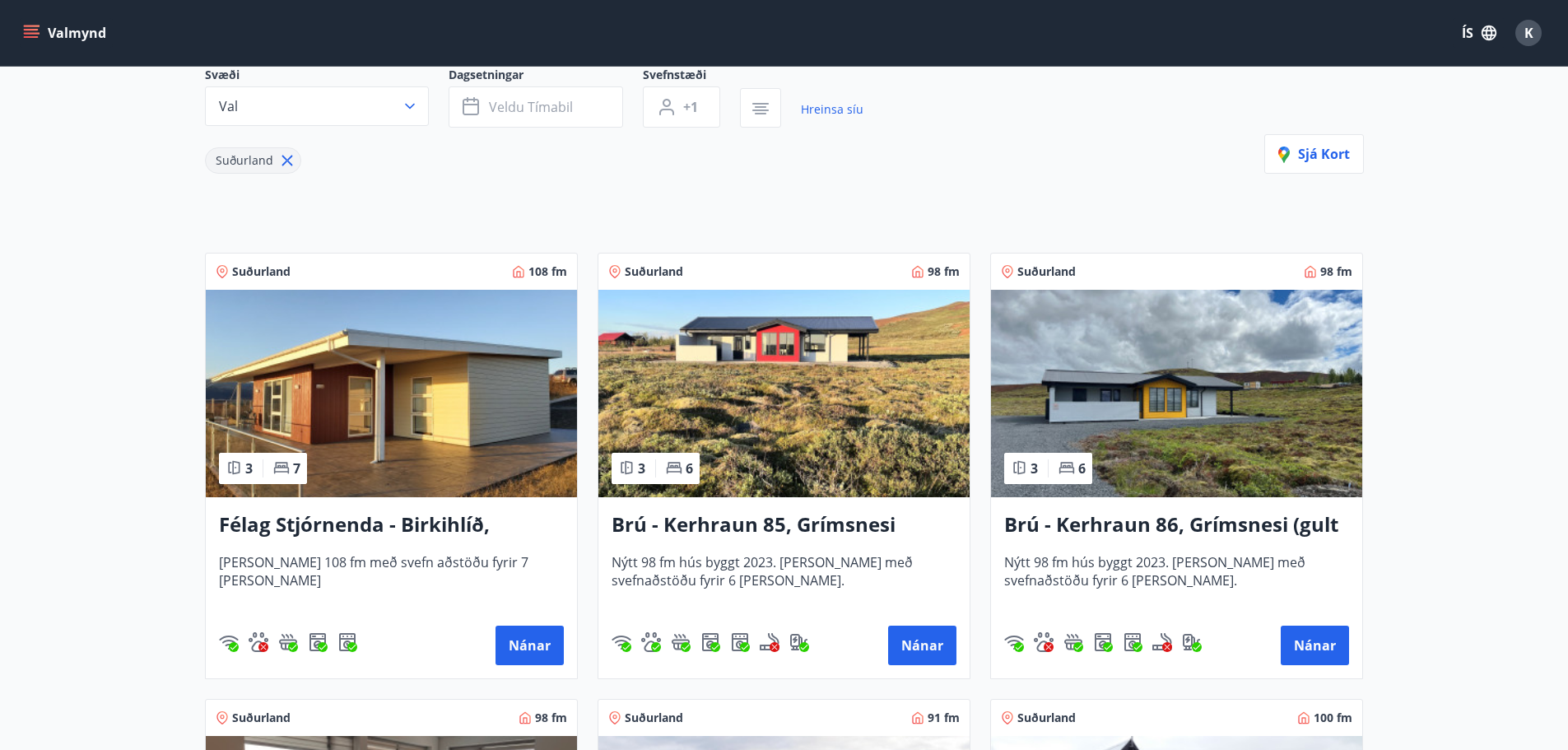
click at [721, 523] on h3 "Brú - Kerhraun 85, Grímsnesi (rautt hús) (gæludýr velkomin)" at bounding box center [784, 525] width 344 height 30
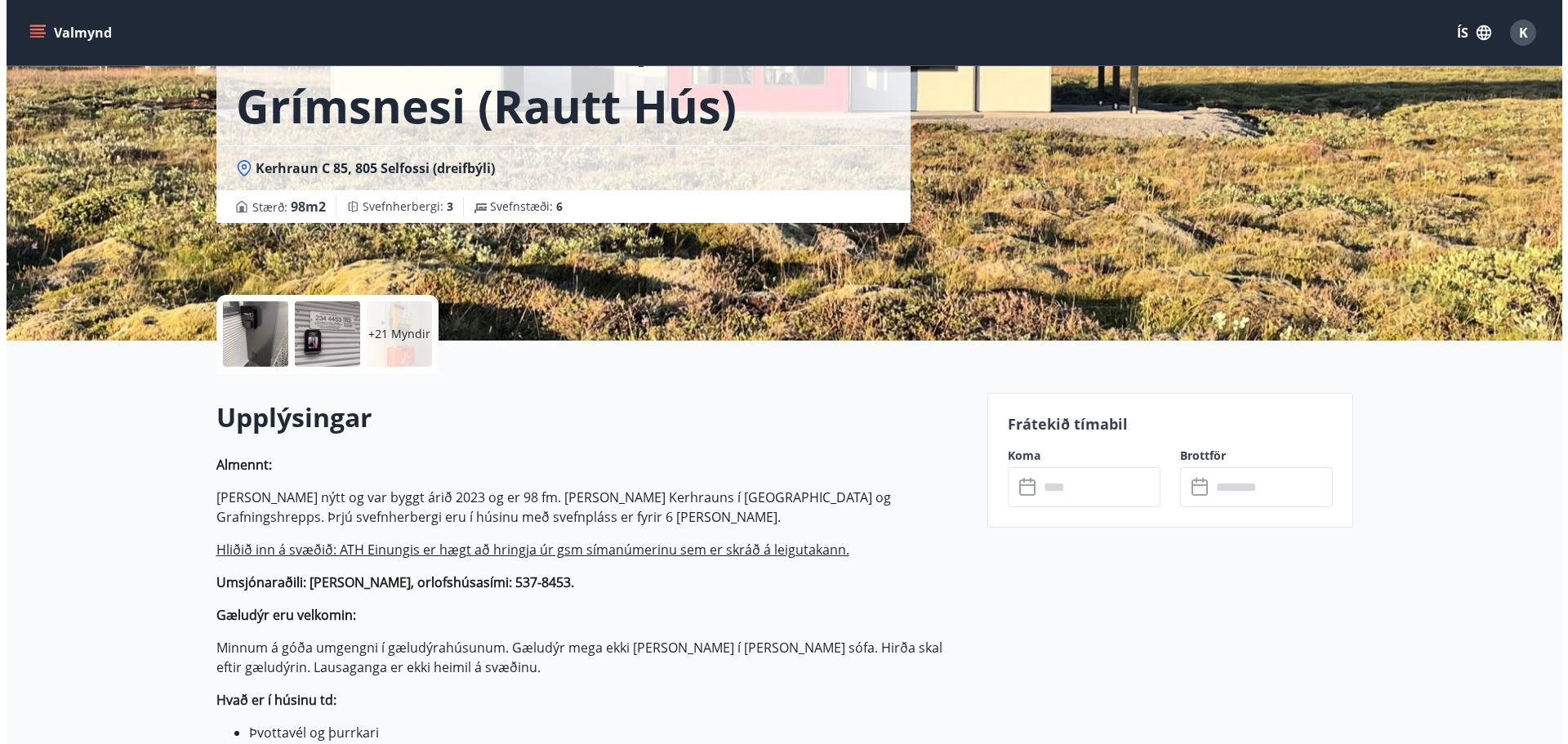
scroll to position [163, 0]
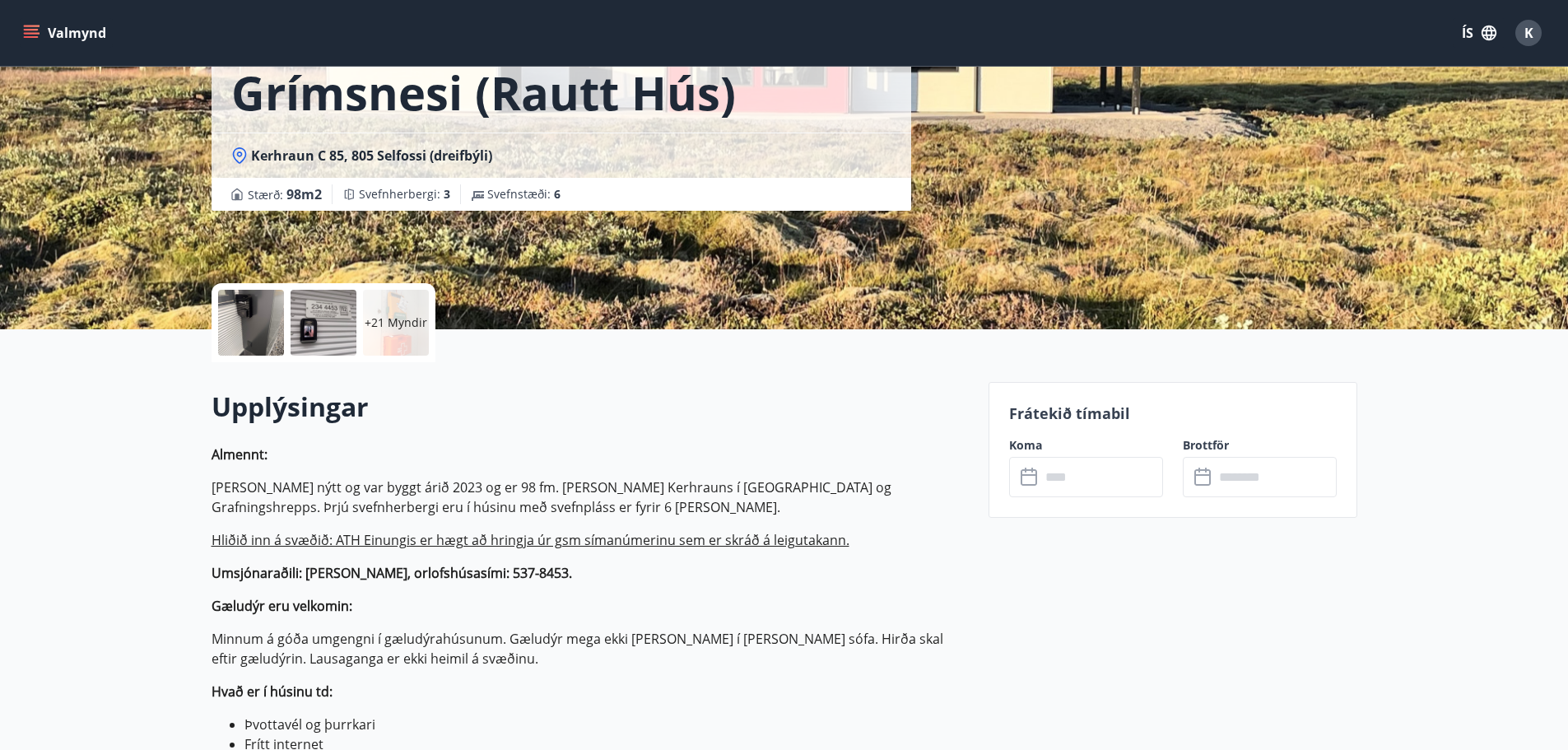
click at [395, 315] on p "+21 Myndir" at bounding box center [395, 323] width 62 height 17
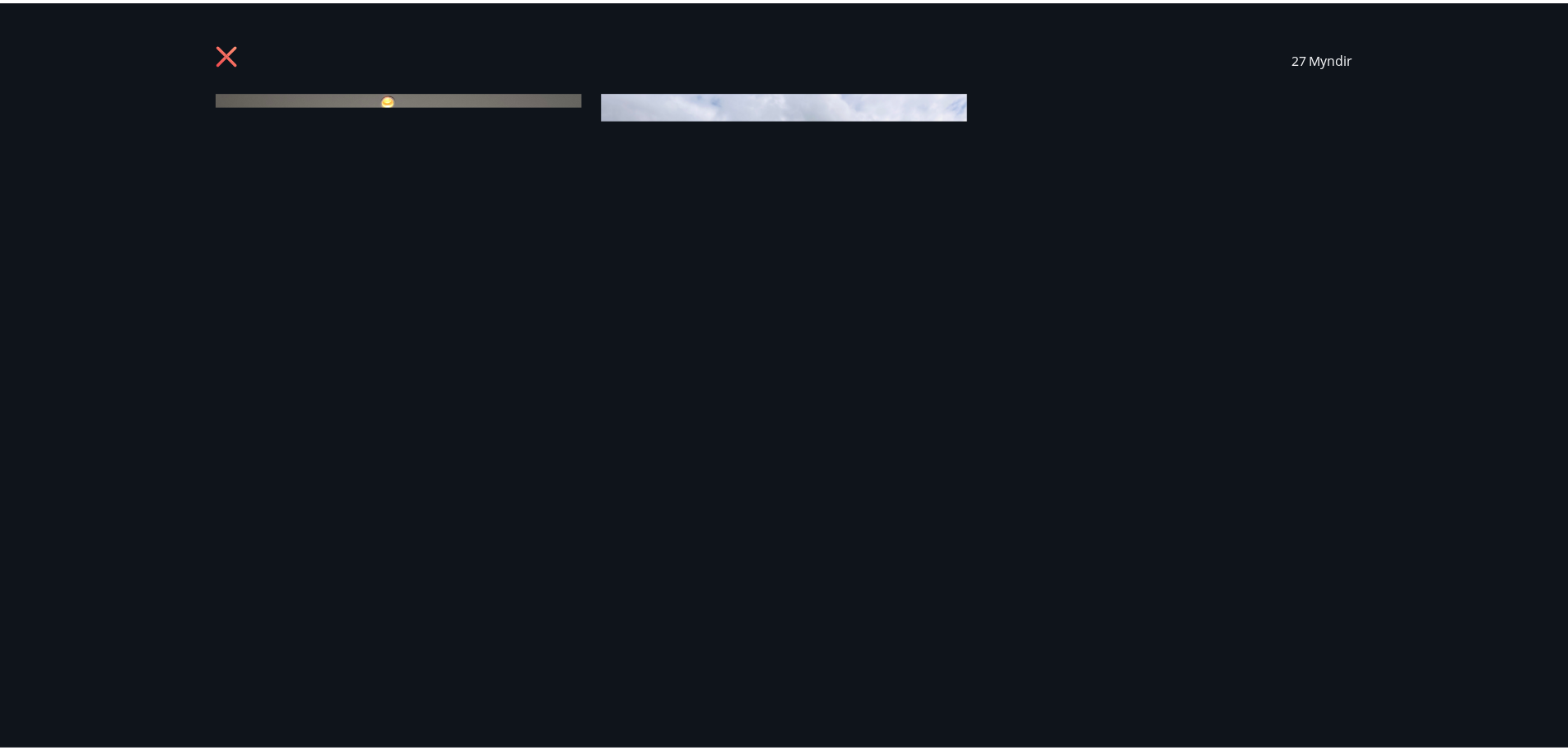
scroll to position [0, 0]
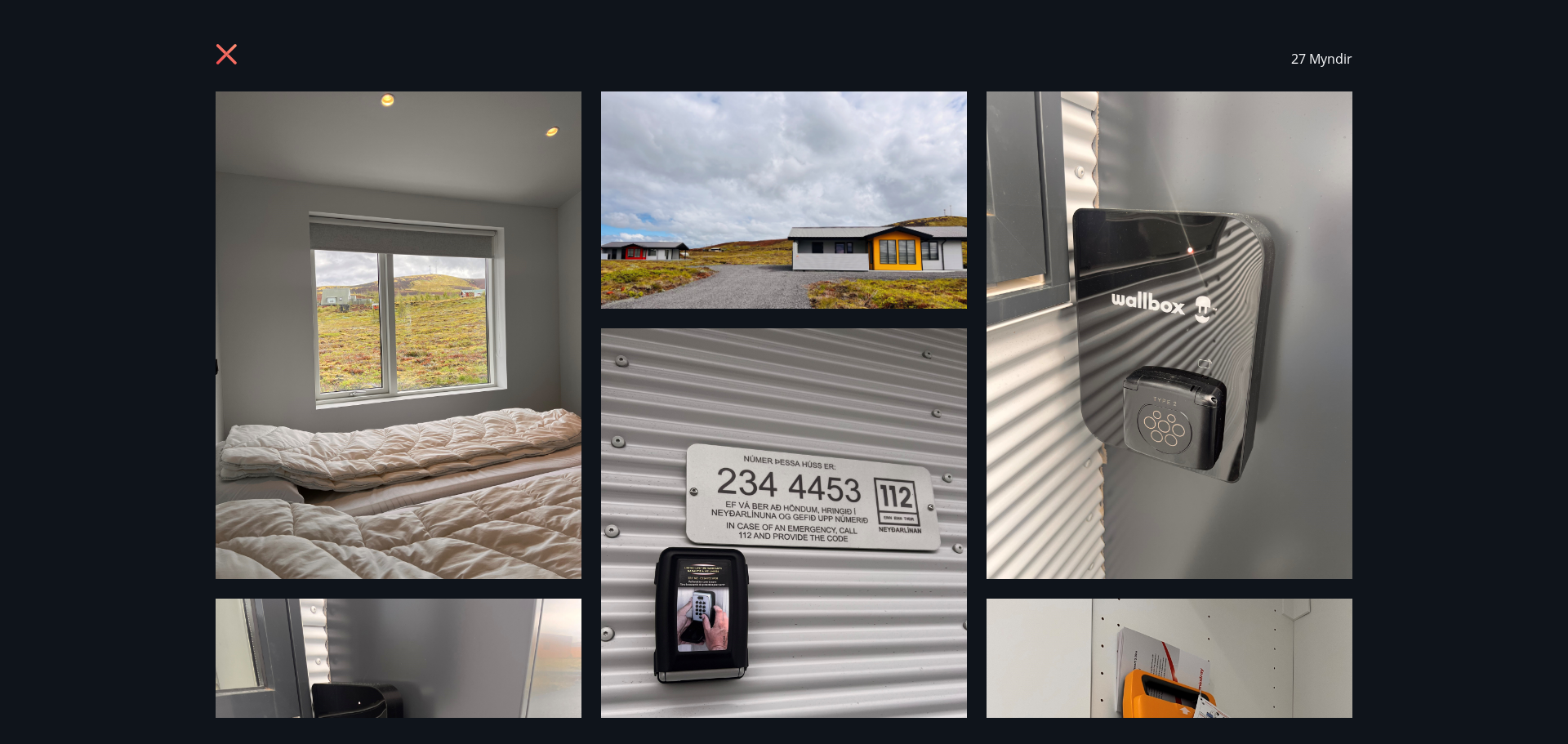
click at [230, 56] on icon at bounding box center [228, 56] width 26 height 26
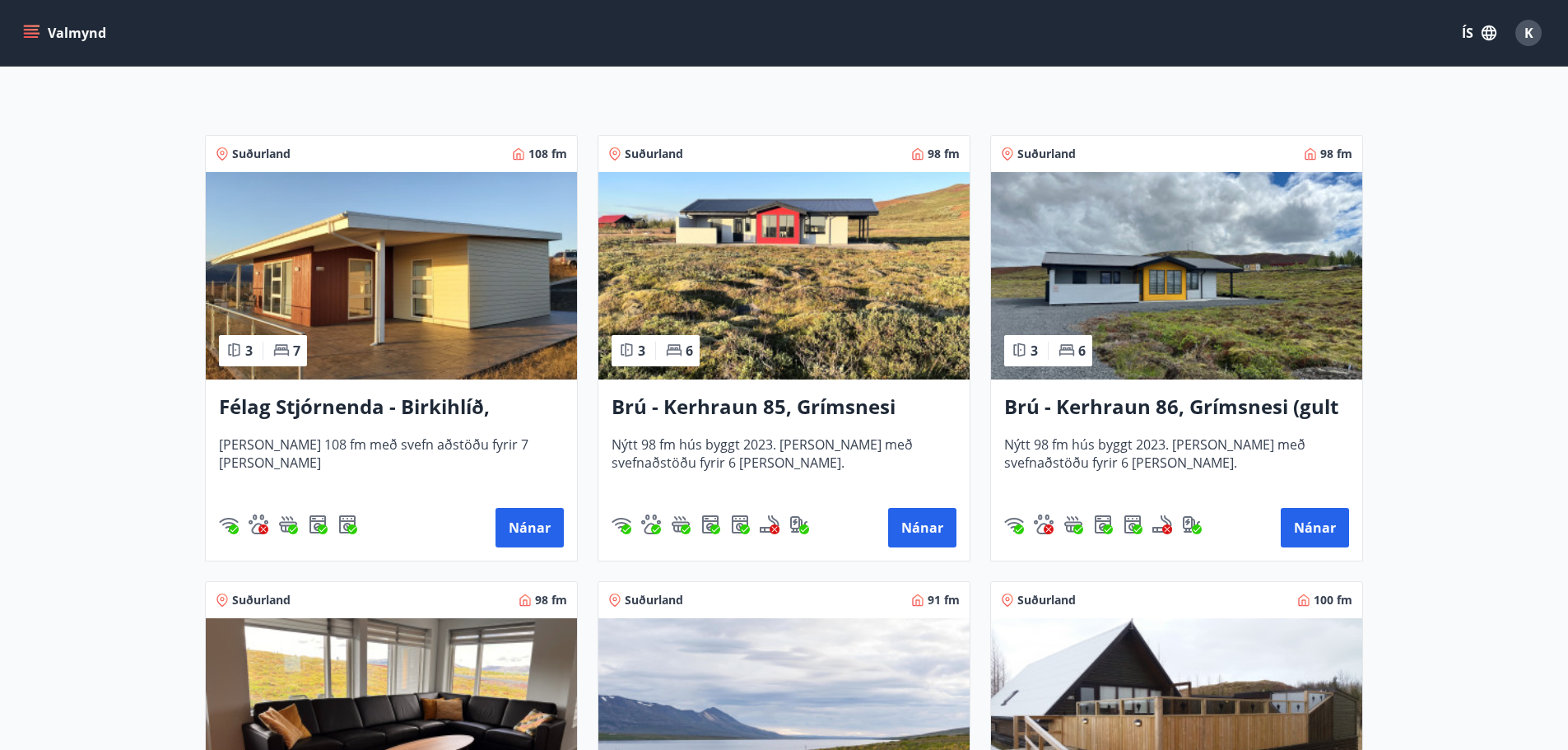
scroll to position [332, 0]
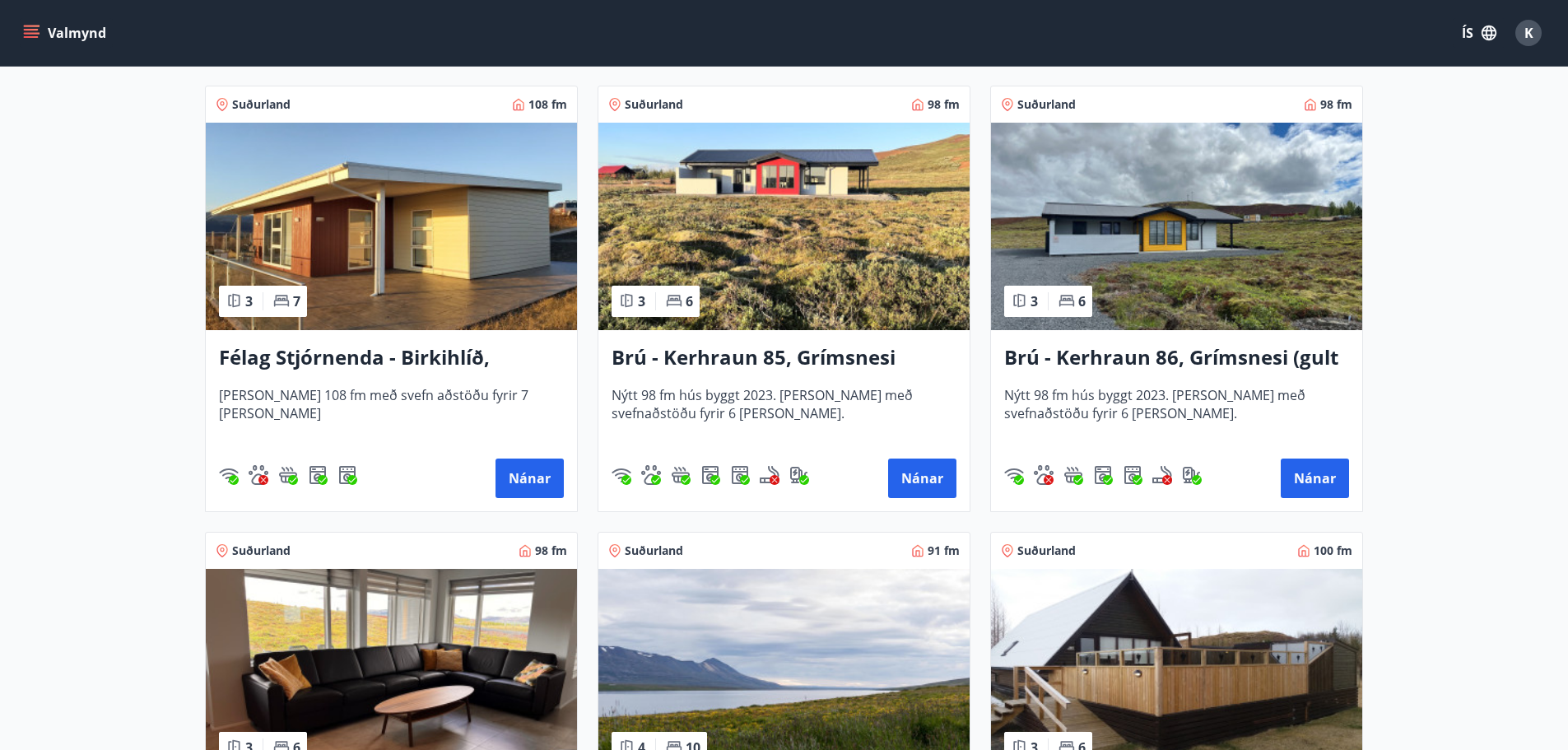
click at [1102, 359] on h3 "Brú - Kerhraun 86, Grímsnesi (gult hús)" at bounding box center [1175, 358] width 344 height 30
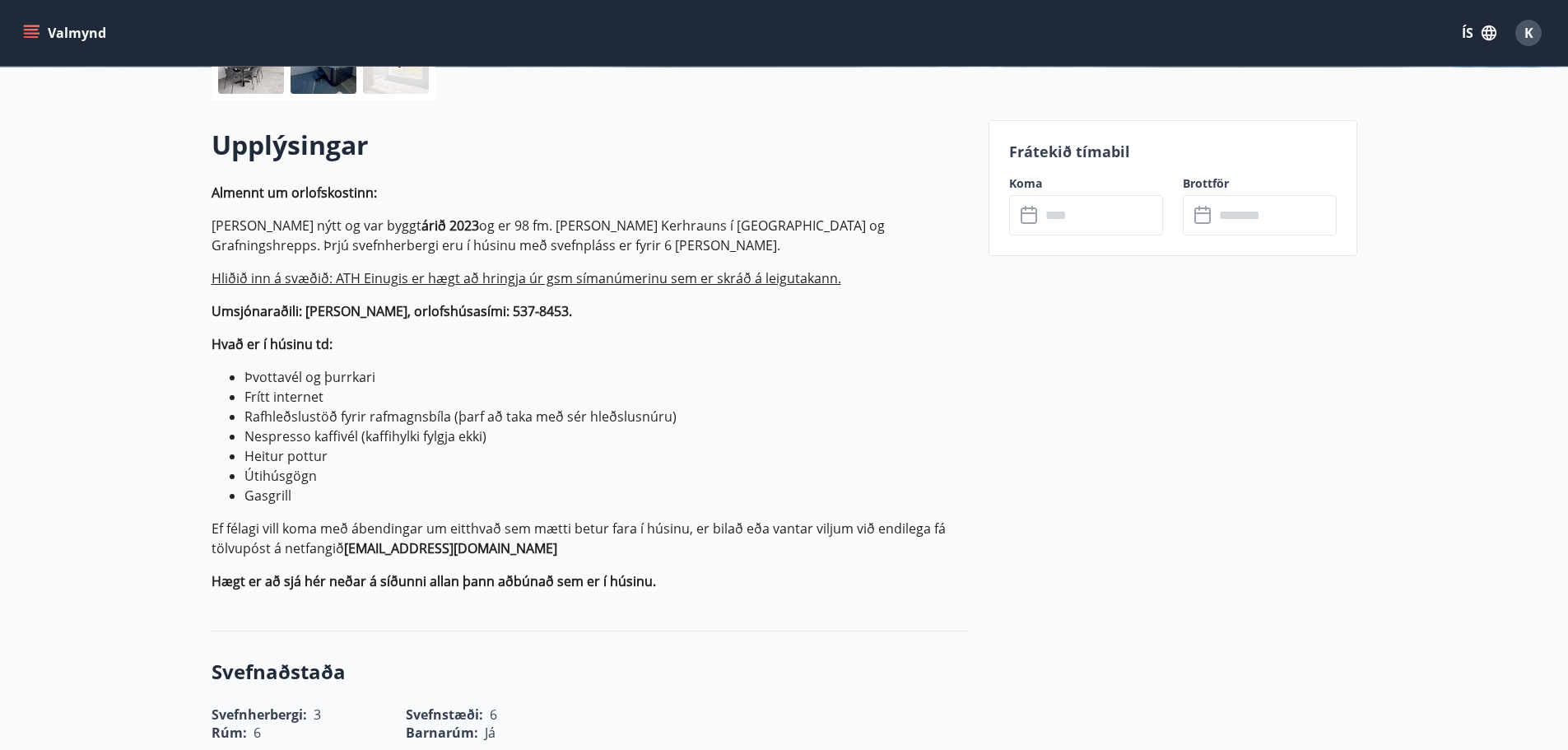
scroll to position [412, 0]
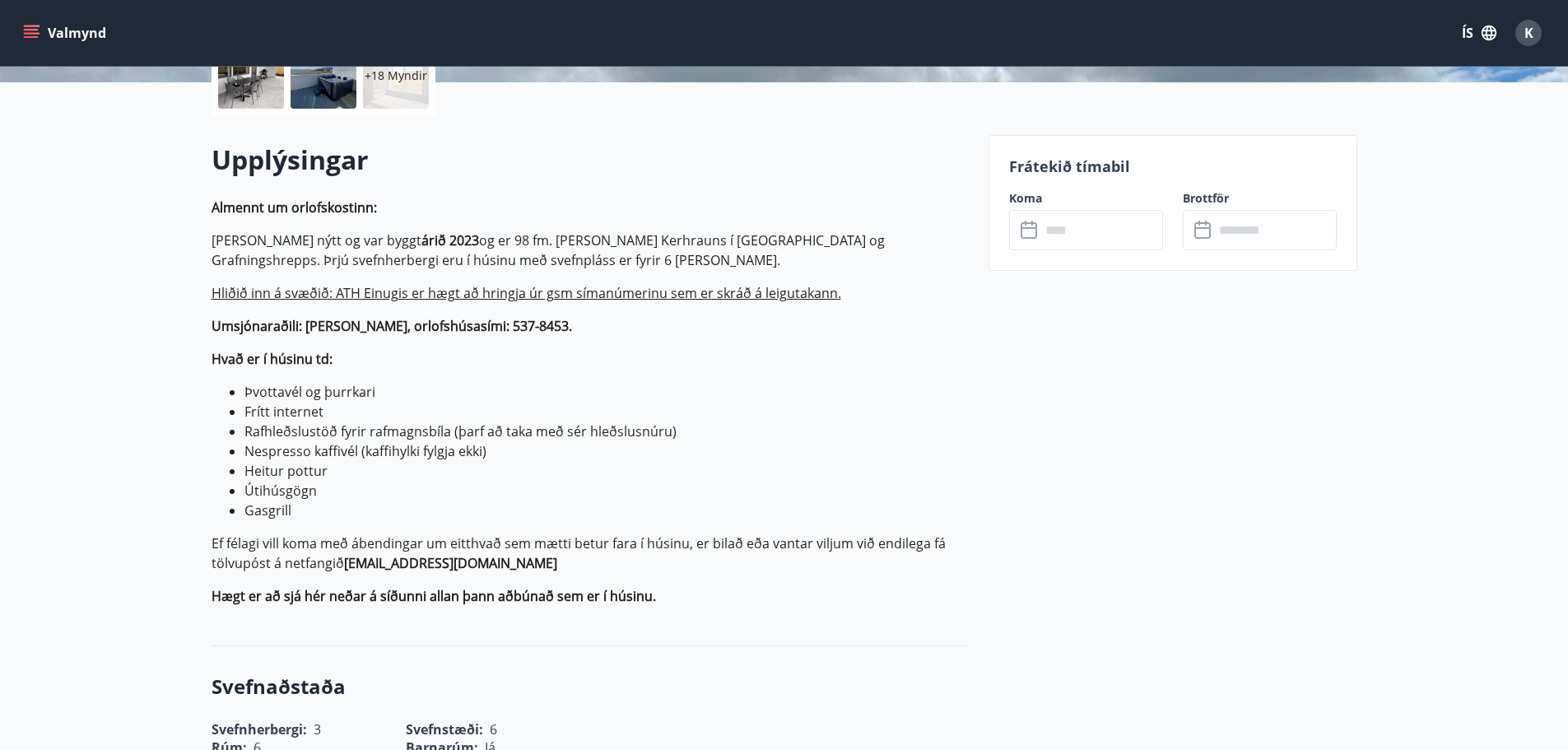
click at [1033, 230] on icon at bounding box center [1030, 230] width 20 height 20
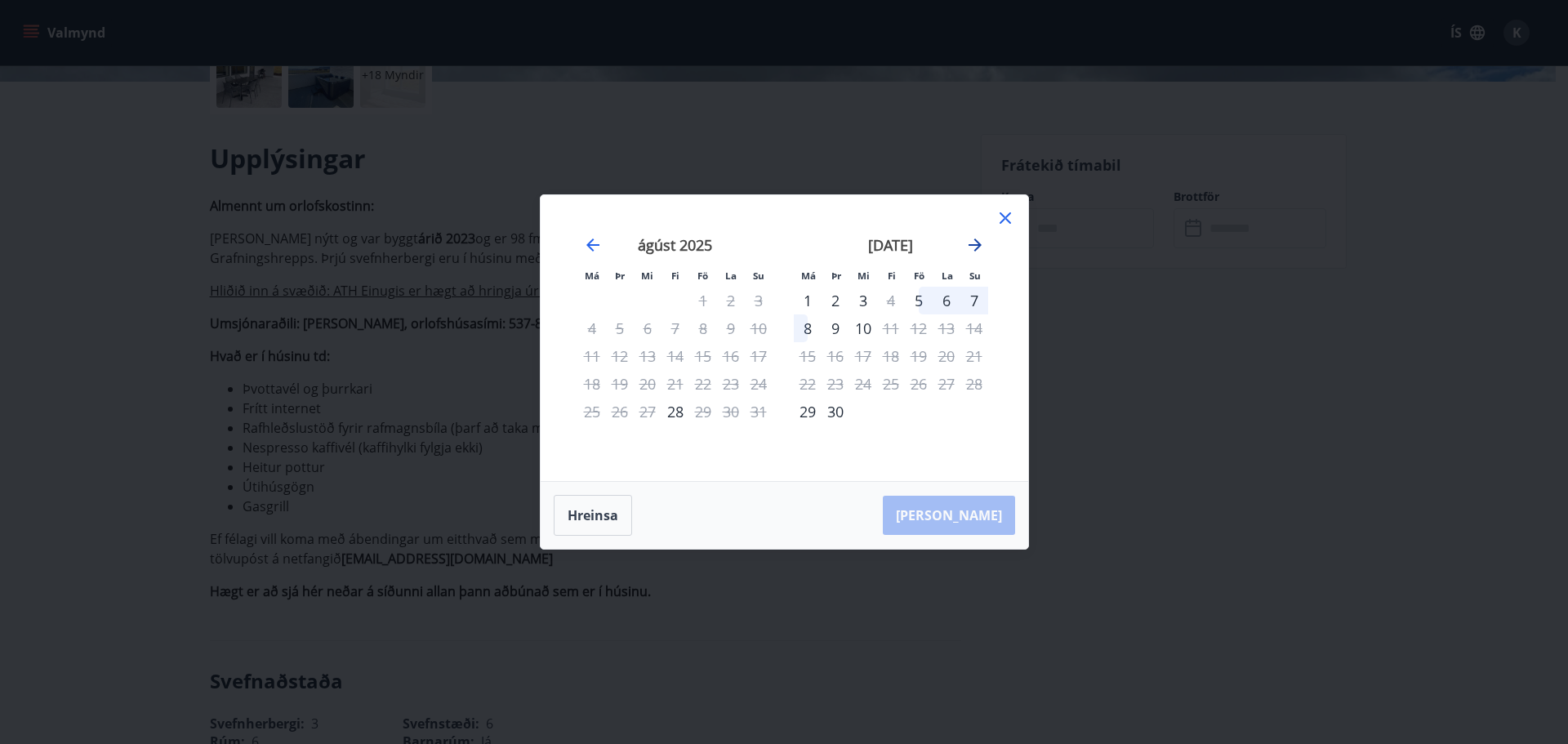
click at [971, 251] on icon "Move forward to switch to the next month." at bounding box center [975, 245] width 20 height 20
click at [974, 249] on icon "Move forward to switch to the next month." at bounding box center [975, 245] width 20 height 20
click at [1002, 222] on icon at bounding box center [1005, 218] width 20 height 20
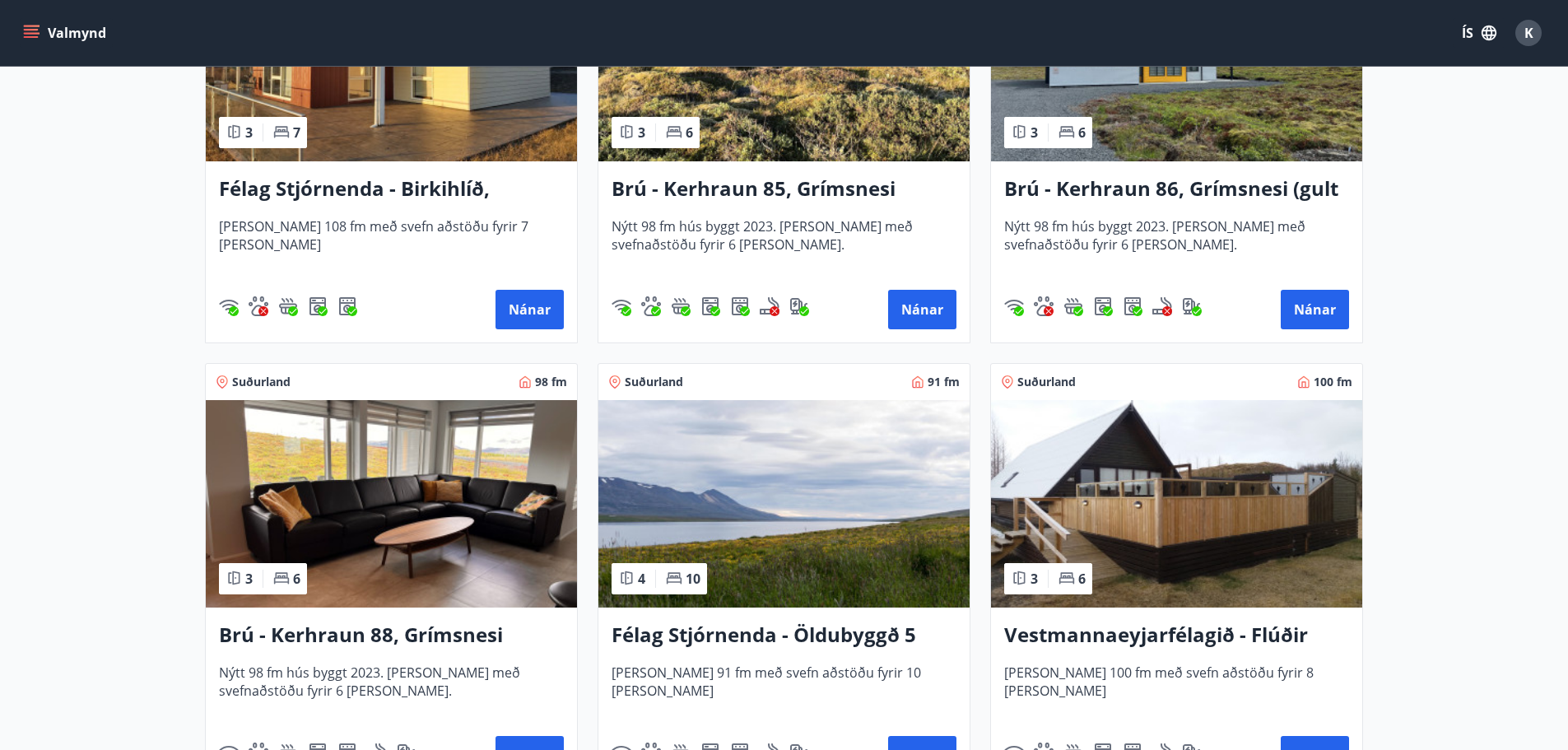
scroll to position [658, 0]
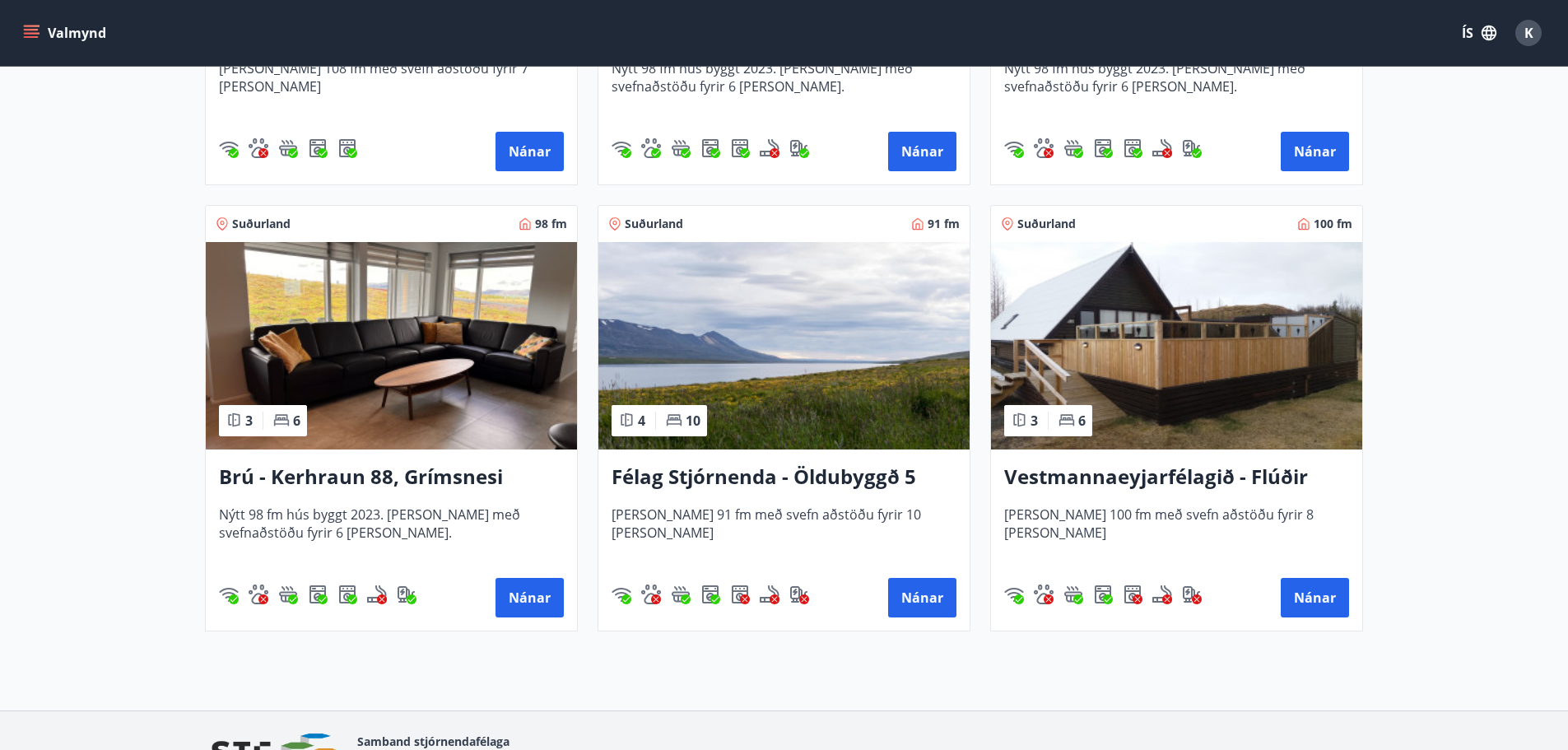
click at [367, 473] on h3 "Brú - Kerhraun 88, Grímsnesi (grænt hús)" at bounding box center [391, 478] width 344 height 30
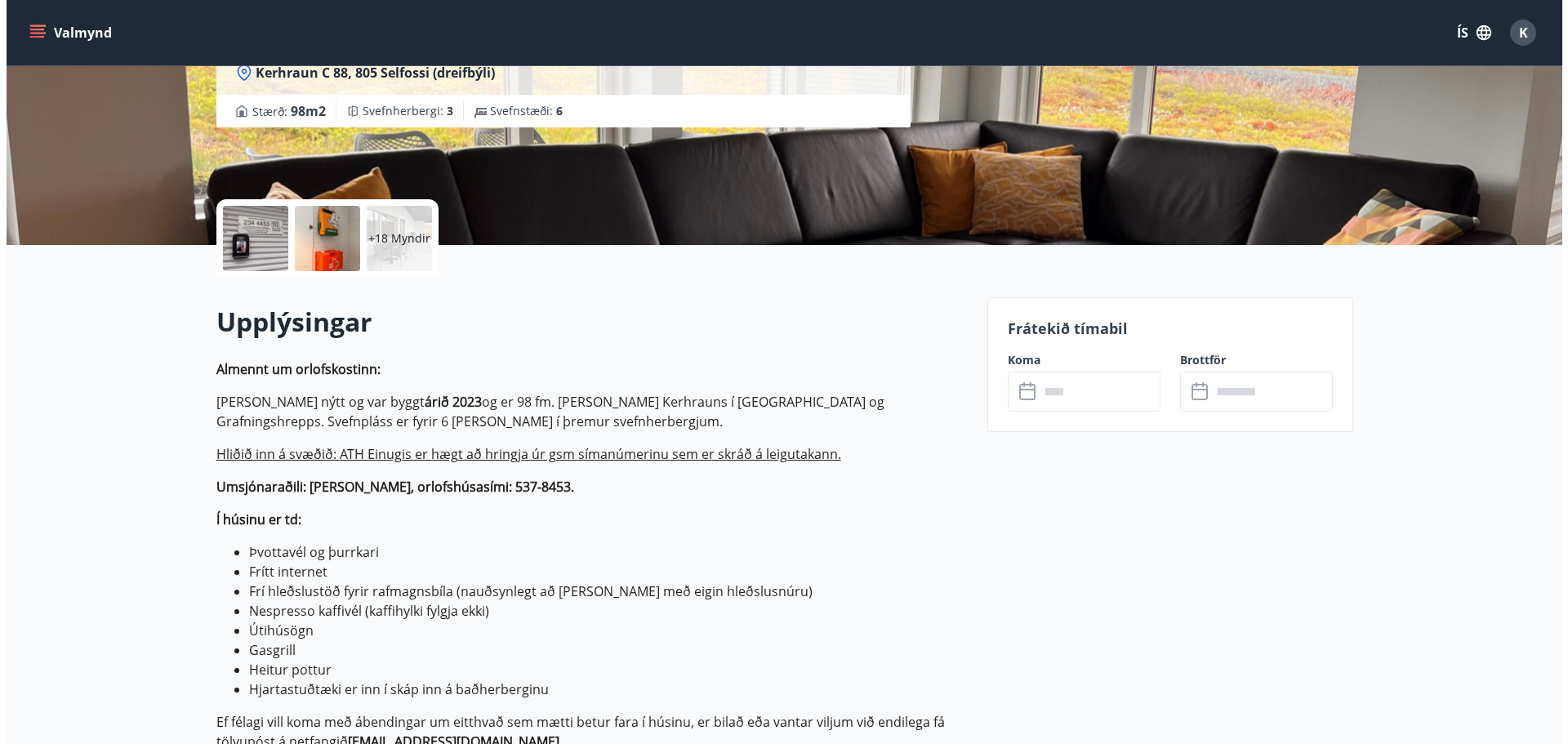
scroll to position [163, 0]
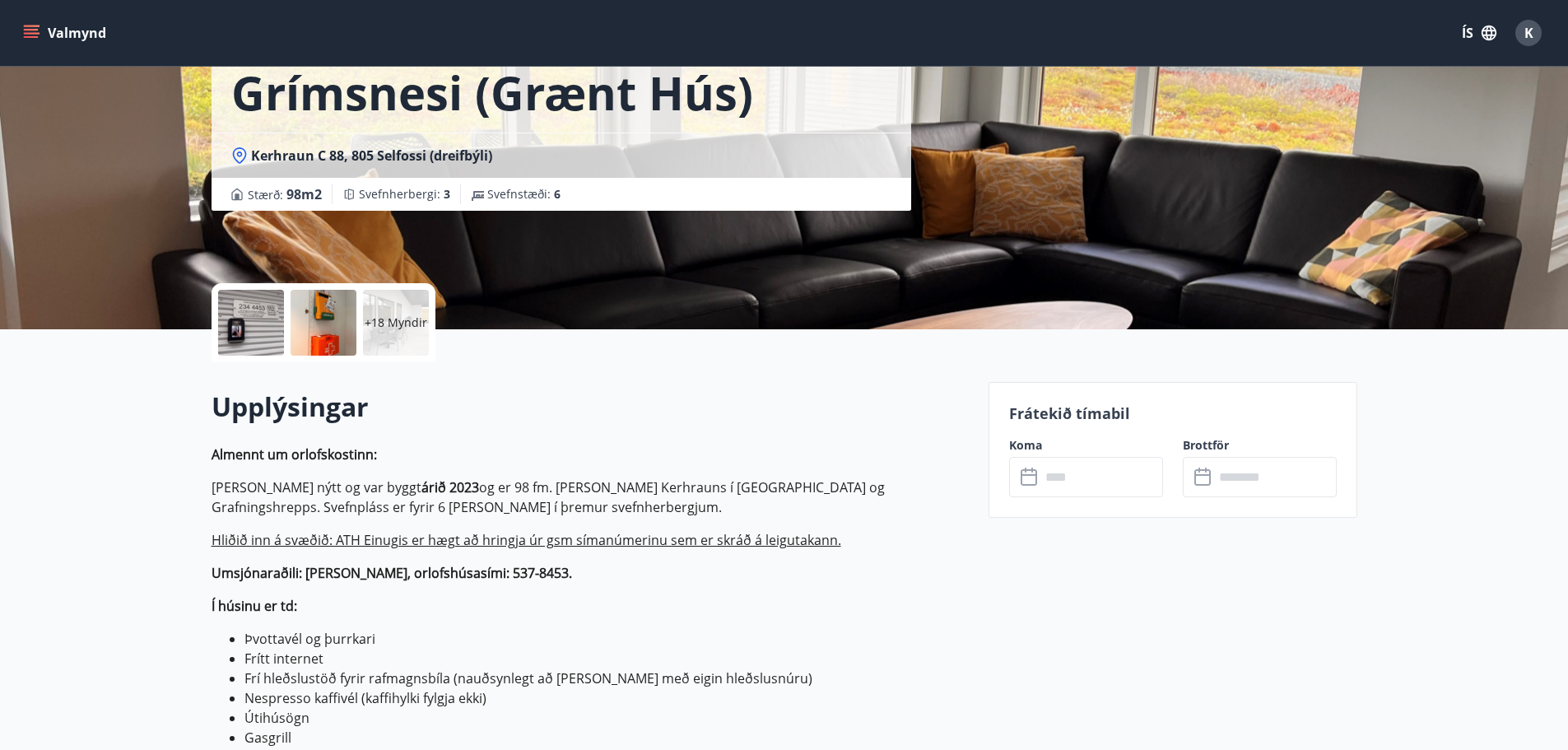
click at [402, 336] on div "+18 Myndir" at bounding box center [396, 323] width 66 height 66
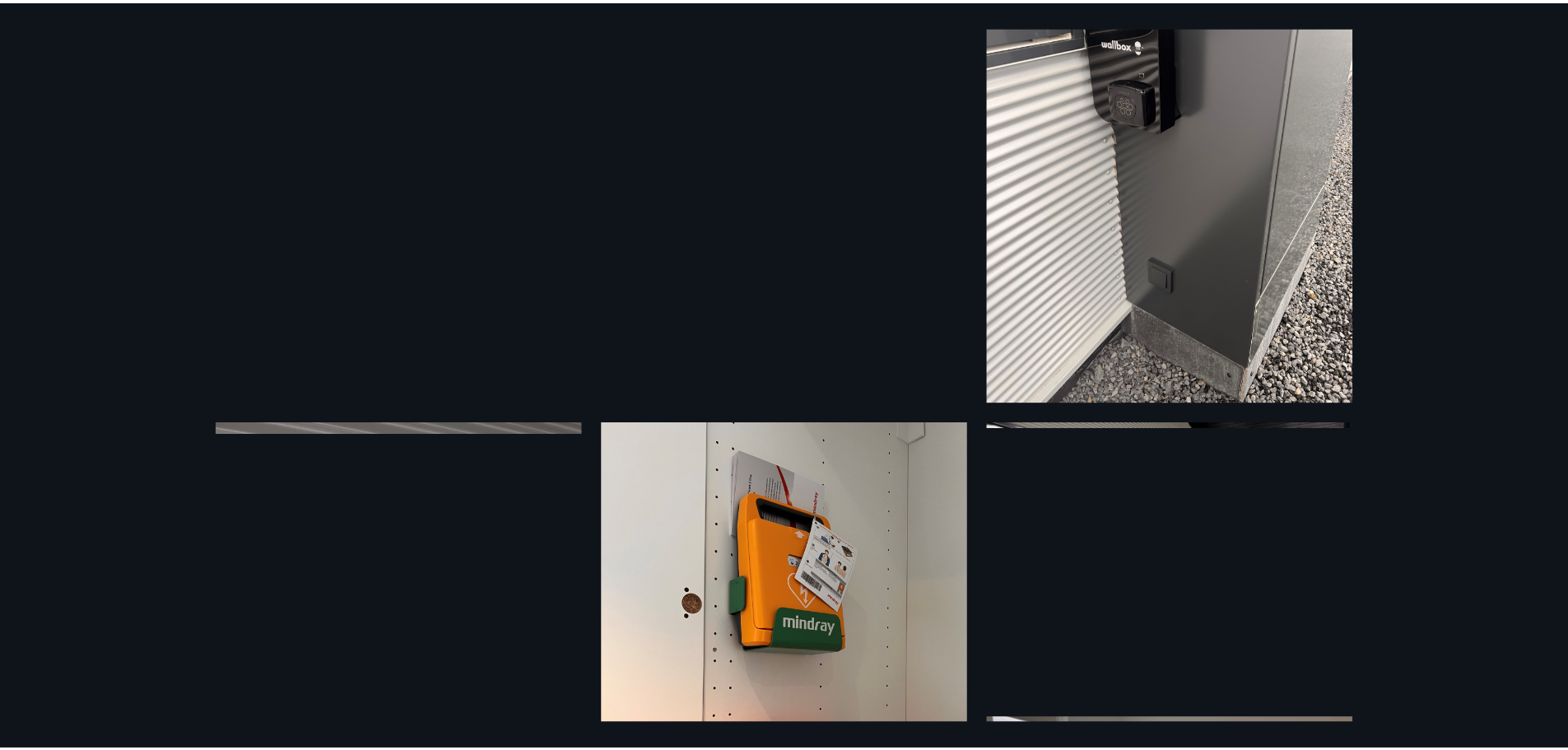
scroll to position [0, 0]
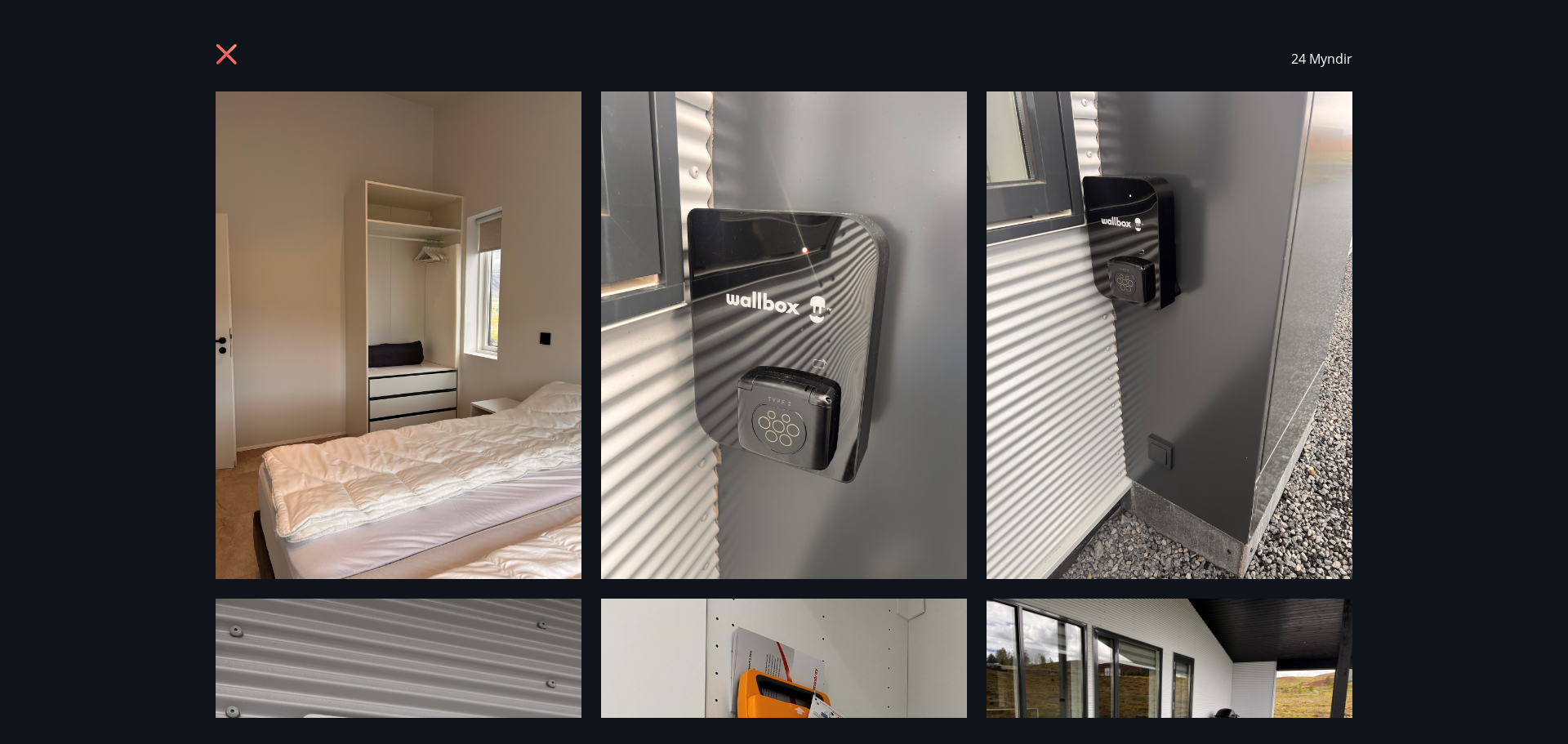
click at [226, 57] on icon at bounding box center [228, 56] width 26 height 26
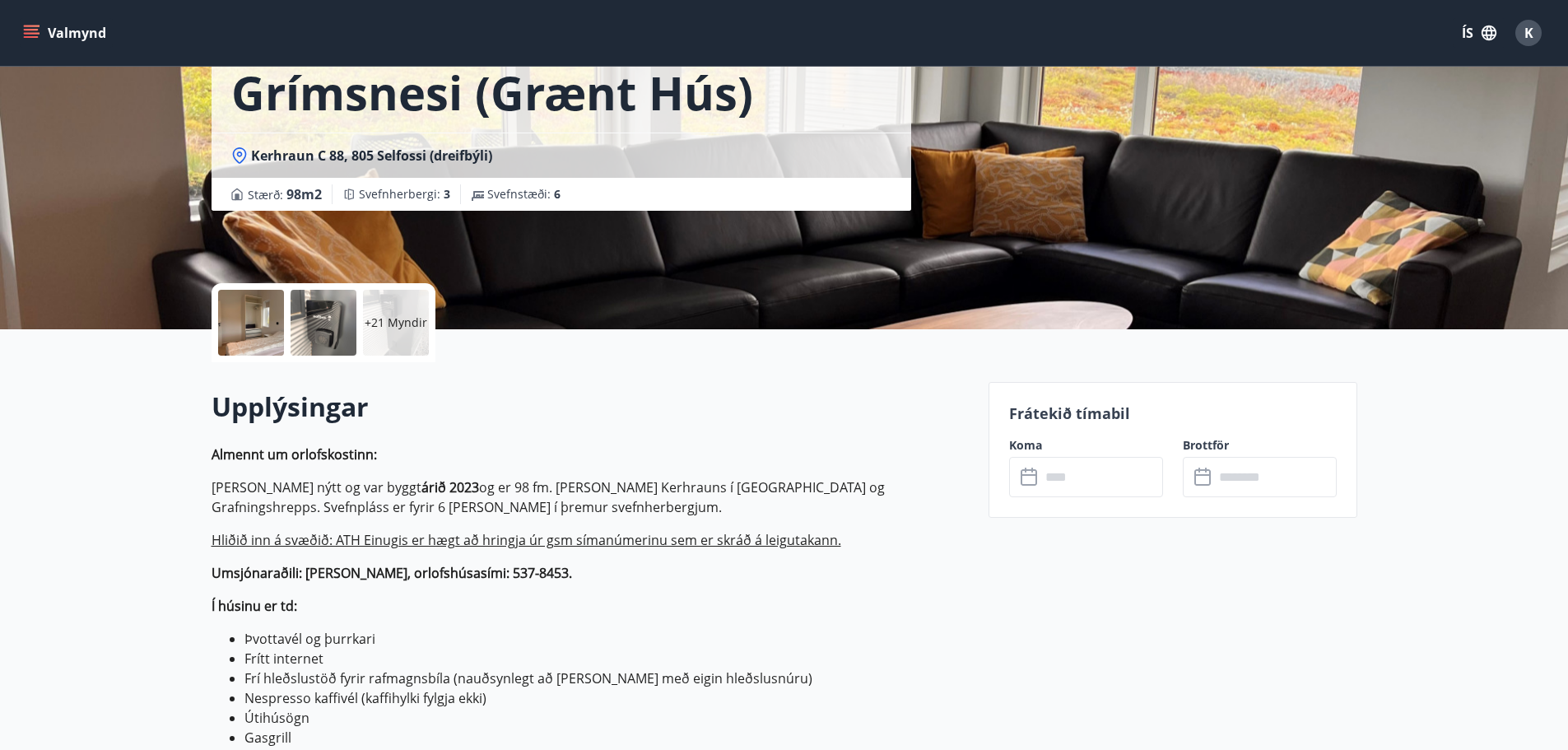
click at [1057, 476] on input "text" at bounding box center [1101, 477] width 122 height 40
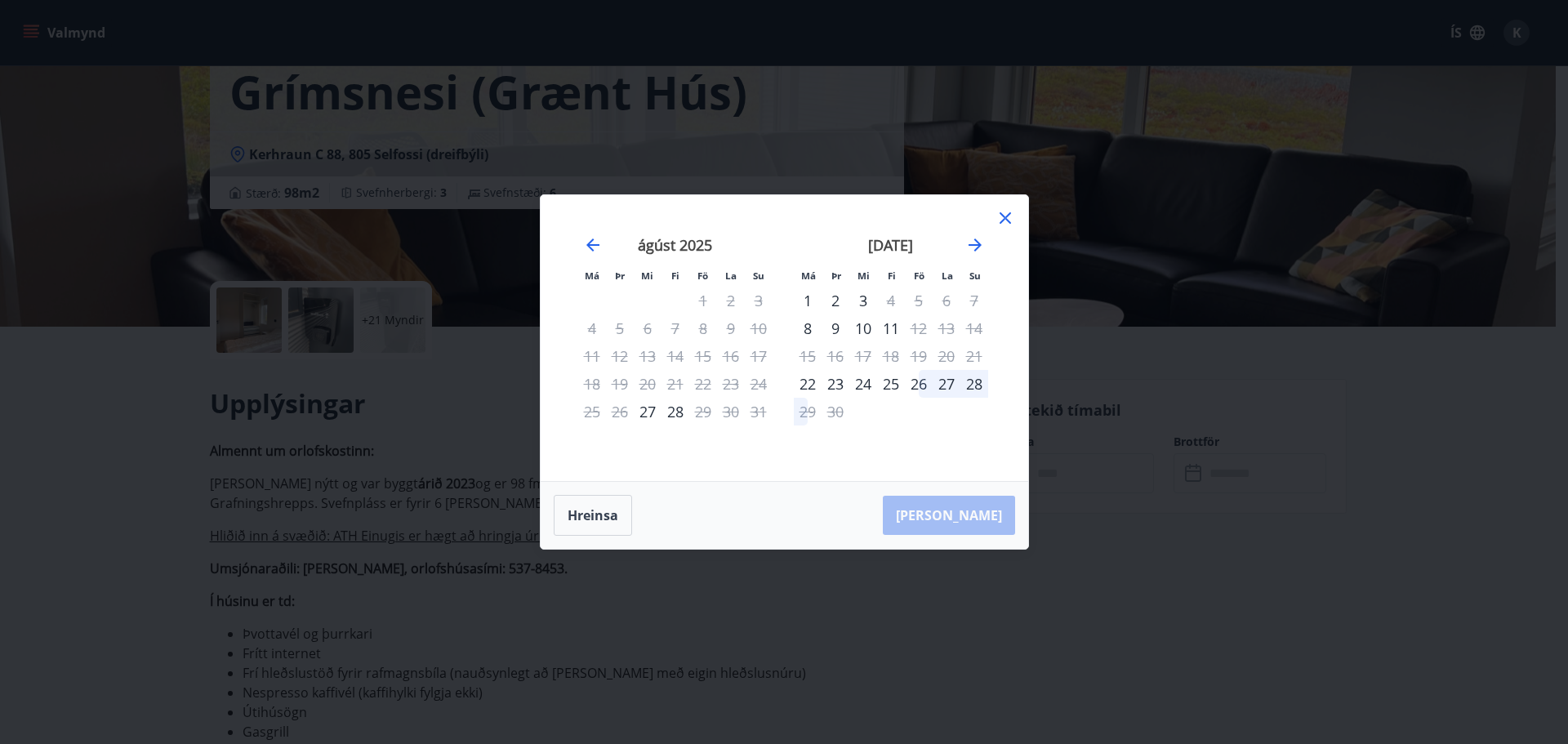
click at [887, 385] on div "25" at bounding box center [891, 384] width 27 height 27
click at [801, 415] on div "29" at bounding box center [808, 411] width 27 height 27
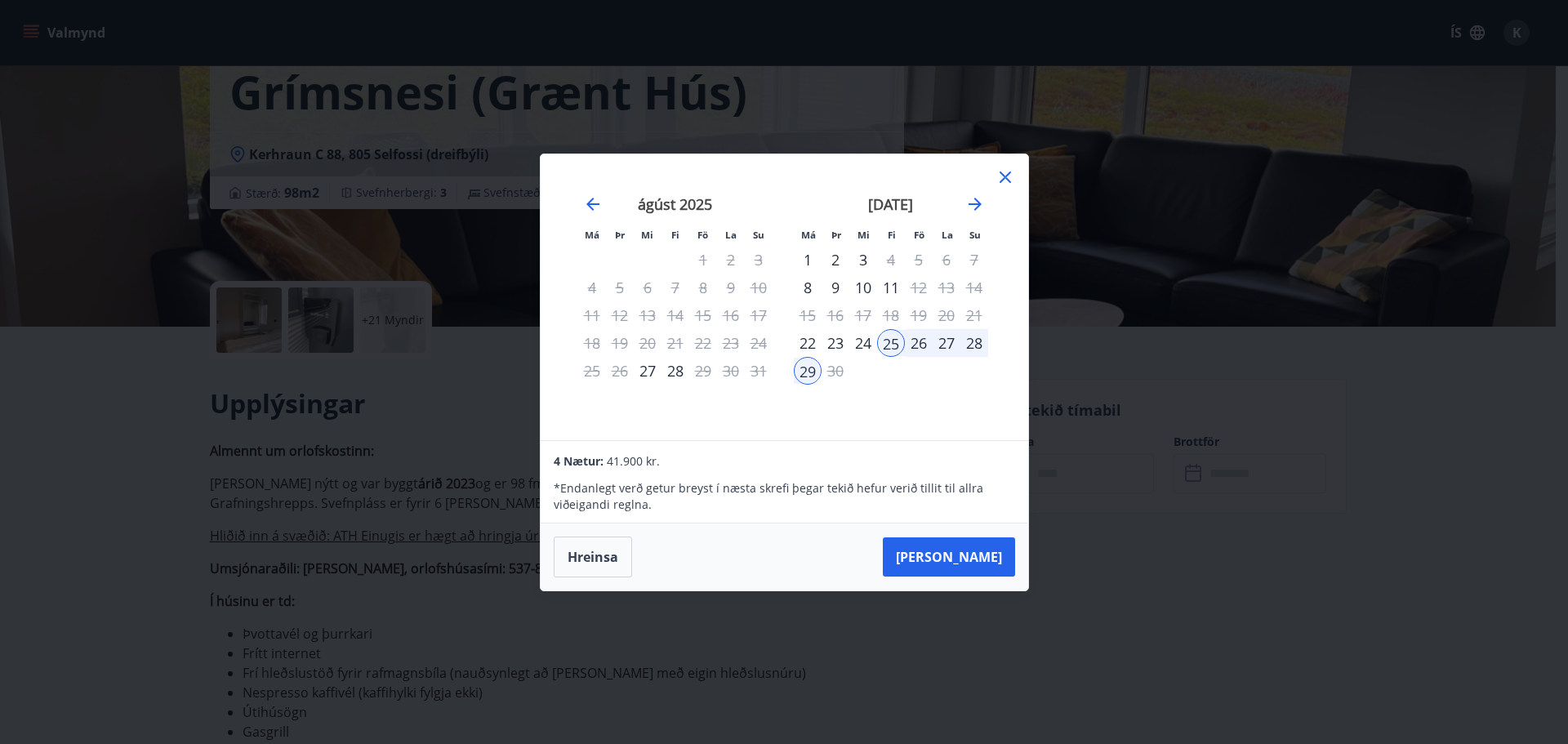
click at [1002, 179] on icon at bounding box center [1006, 177] width 12 height 12
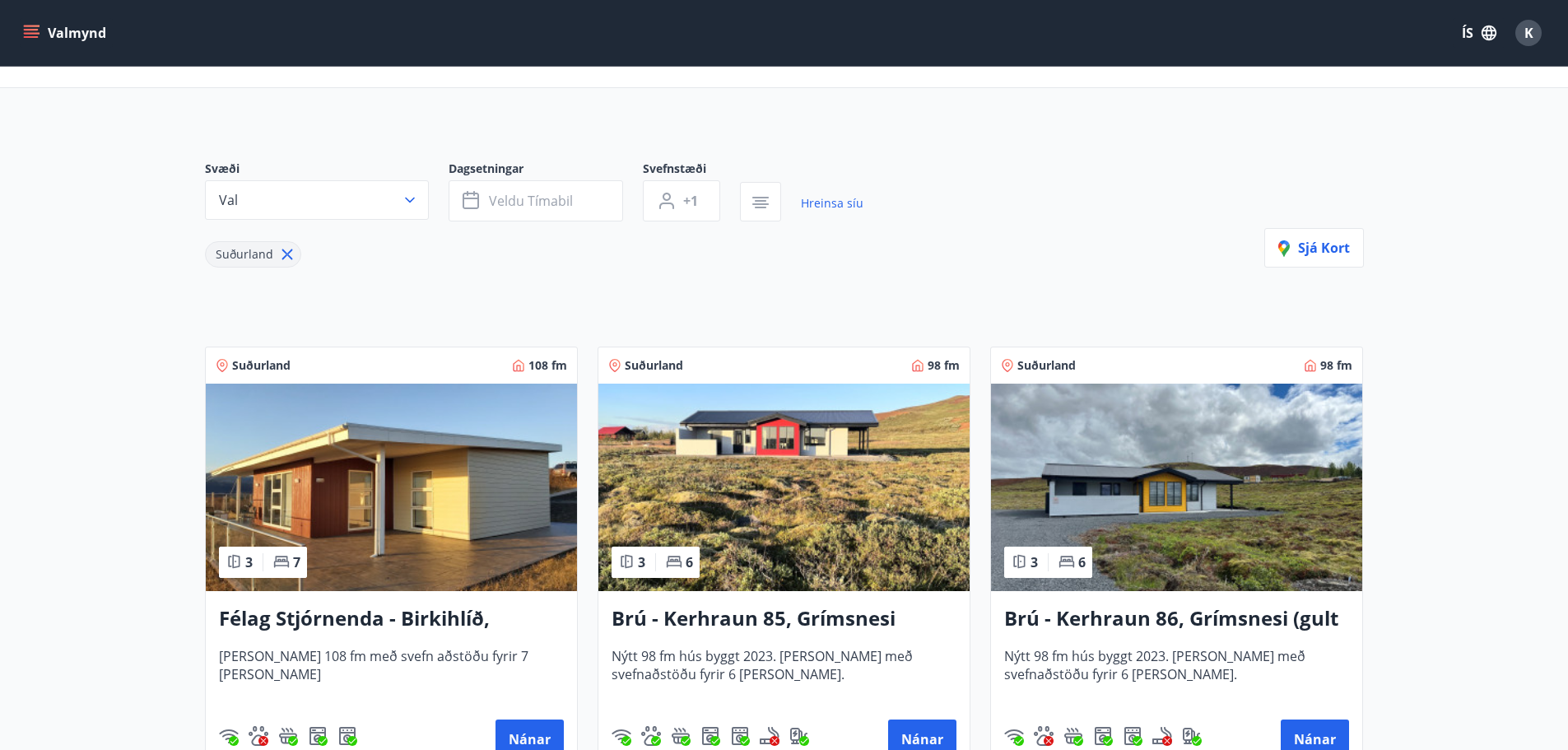
scroll to position [17, 0]
